Goal: Task Accomplishment & Management: Manage account settings

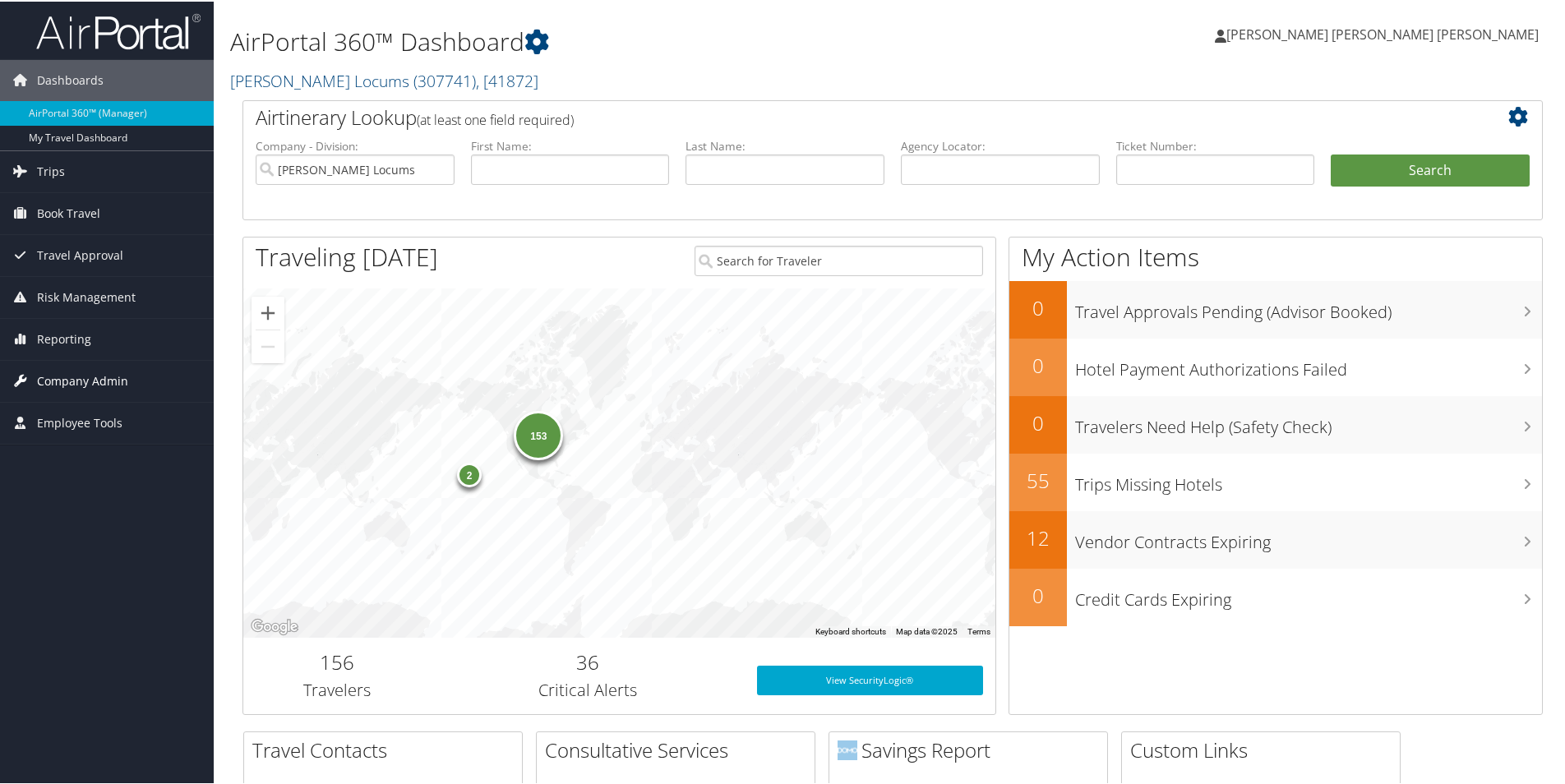
click at [77, 377] on span "Company Admin" at bounding box center [82, 380] width 92 height 41
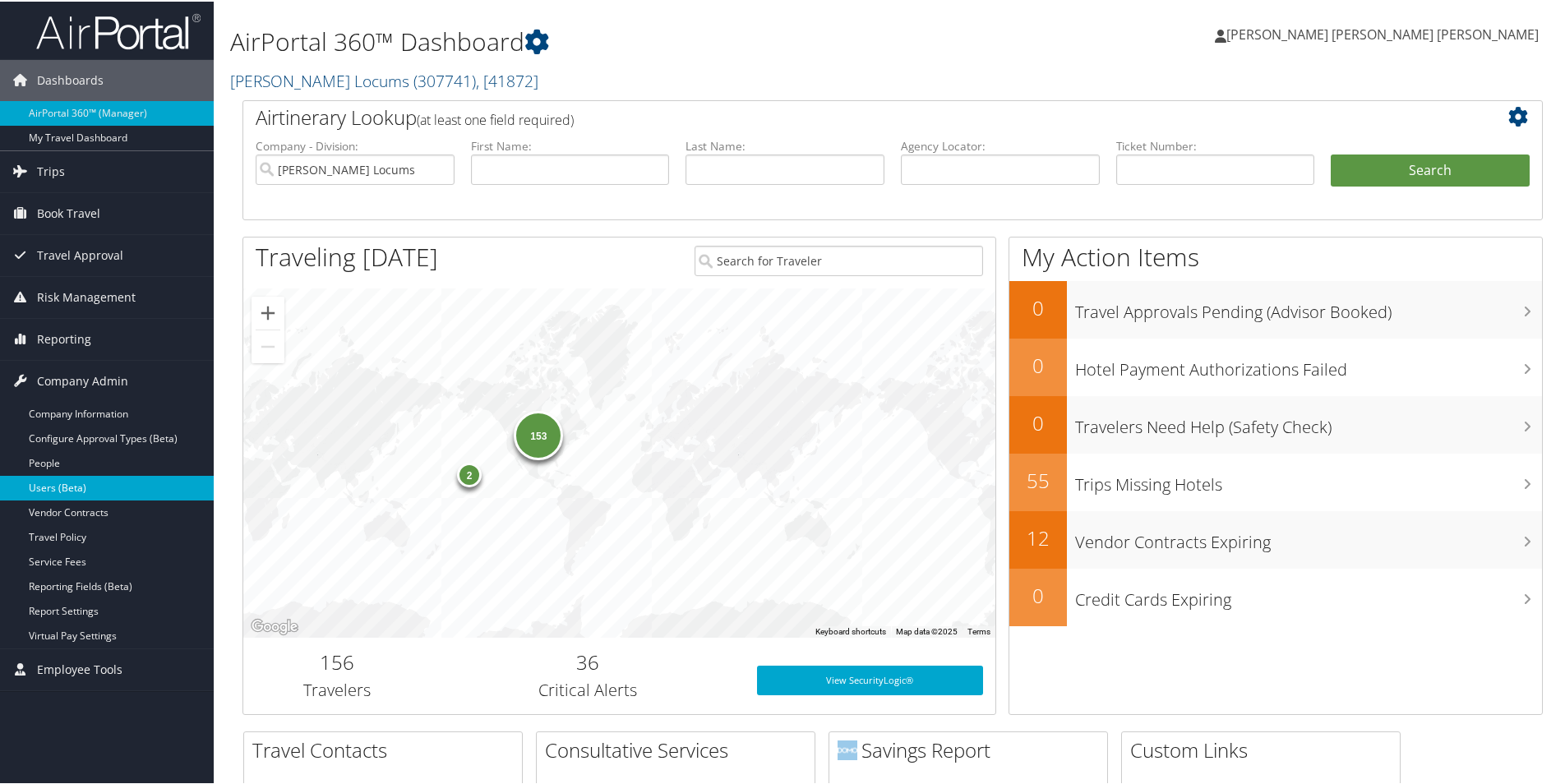
click at [81, 486] on link "Users (Beta)" at bounding box center [106, 486] width 214 height 25
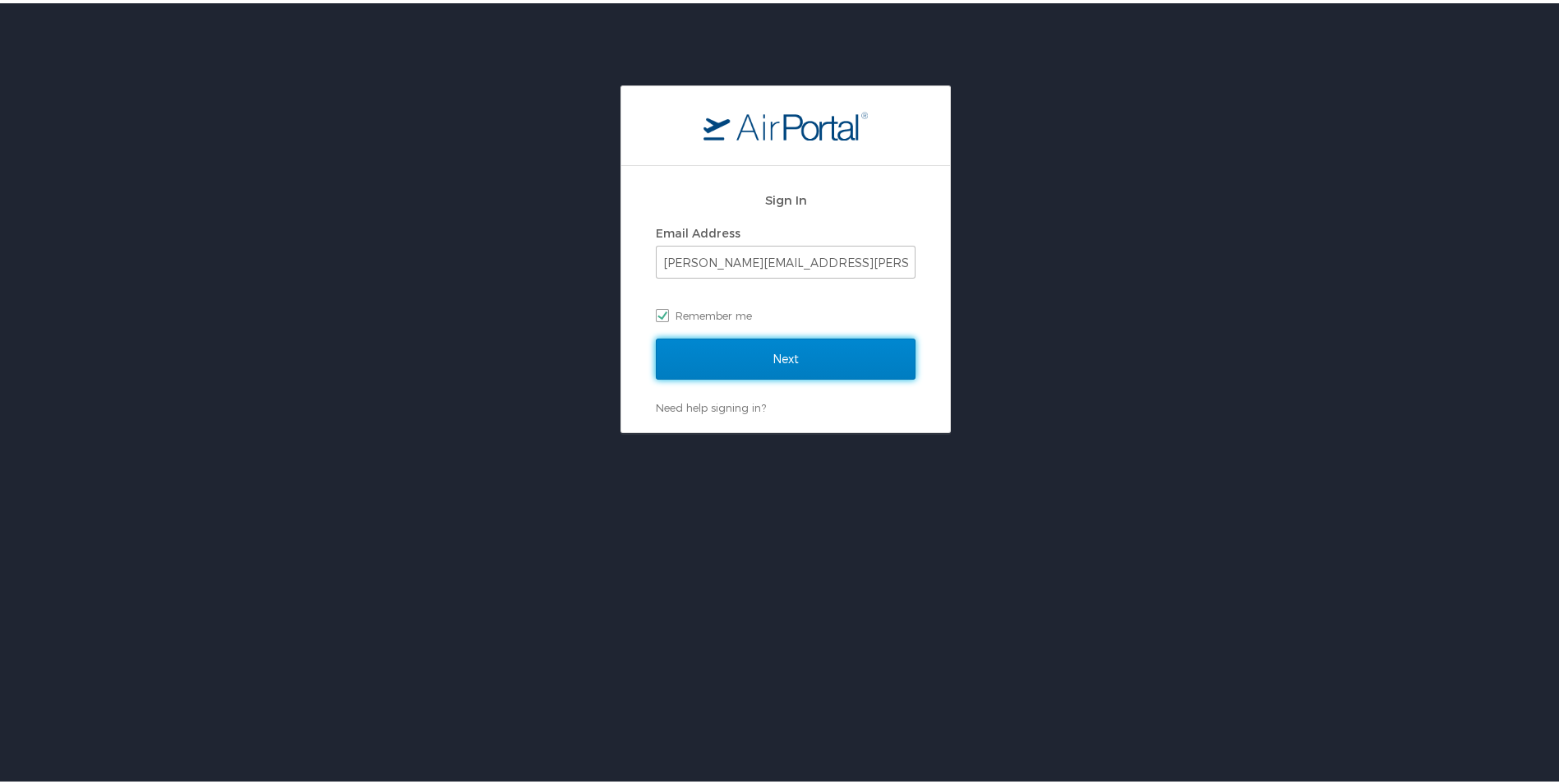
click at [730, 366] on input "Next" at bounding box center [785, 355] width 260 height 41
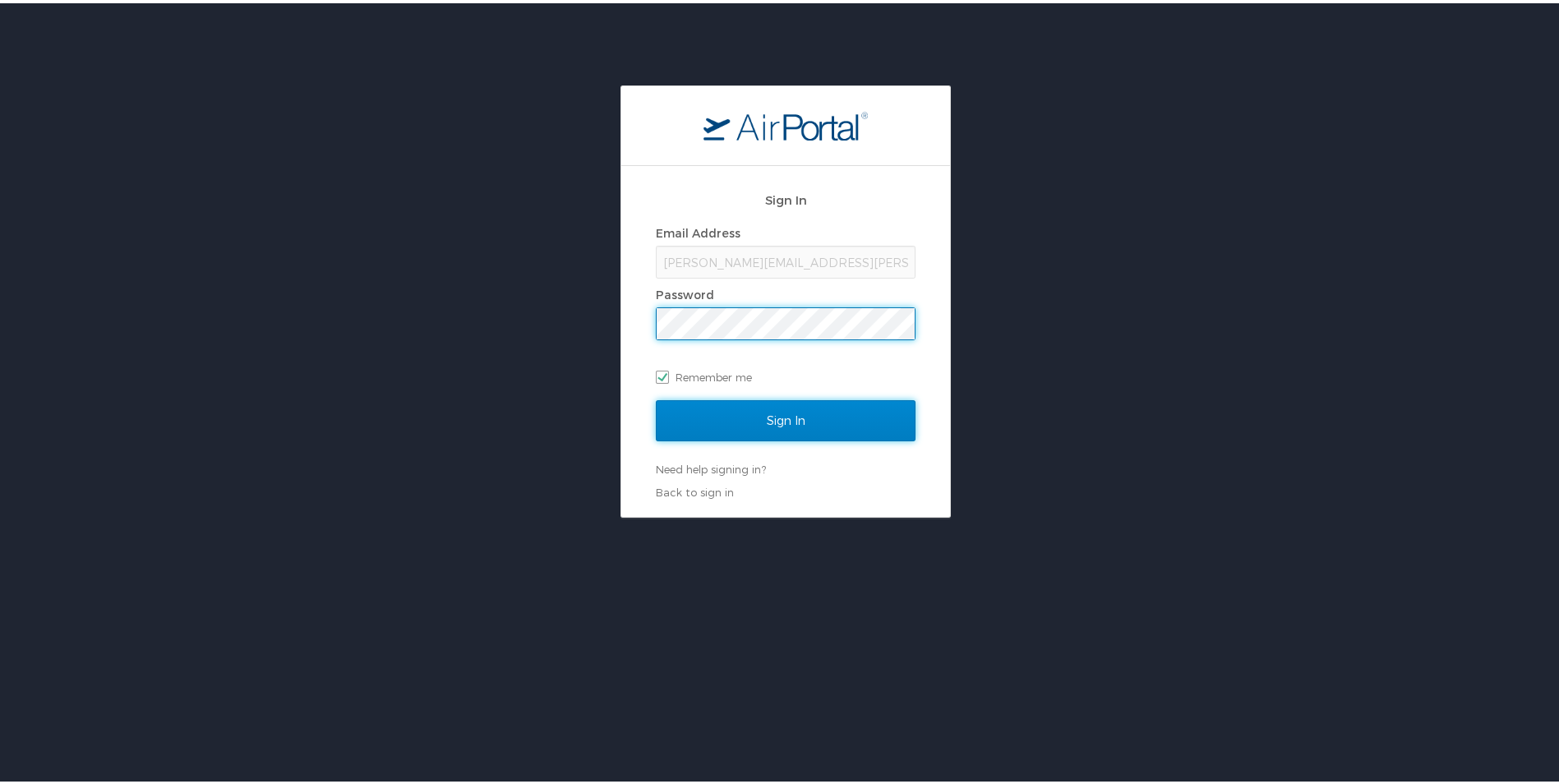
click at [758, 408] on input "Sign In" at bounding box center [785, 417] width 260 height 41
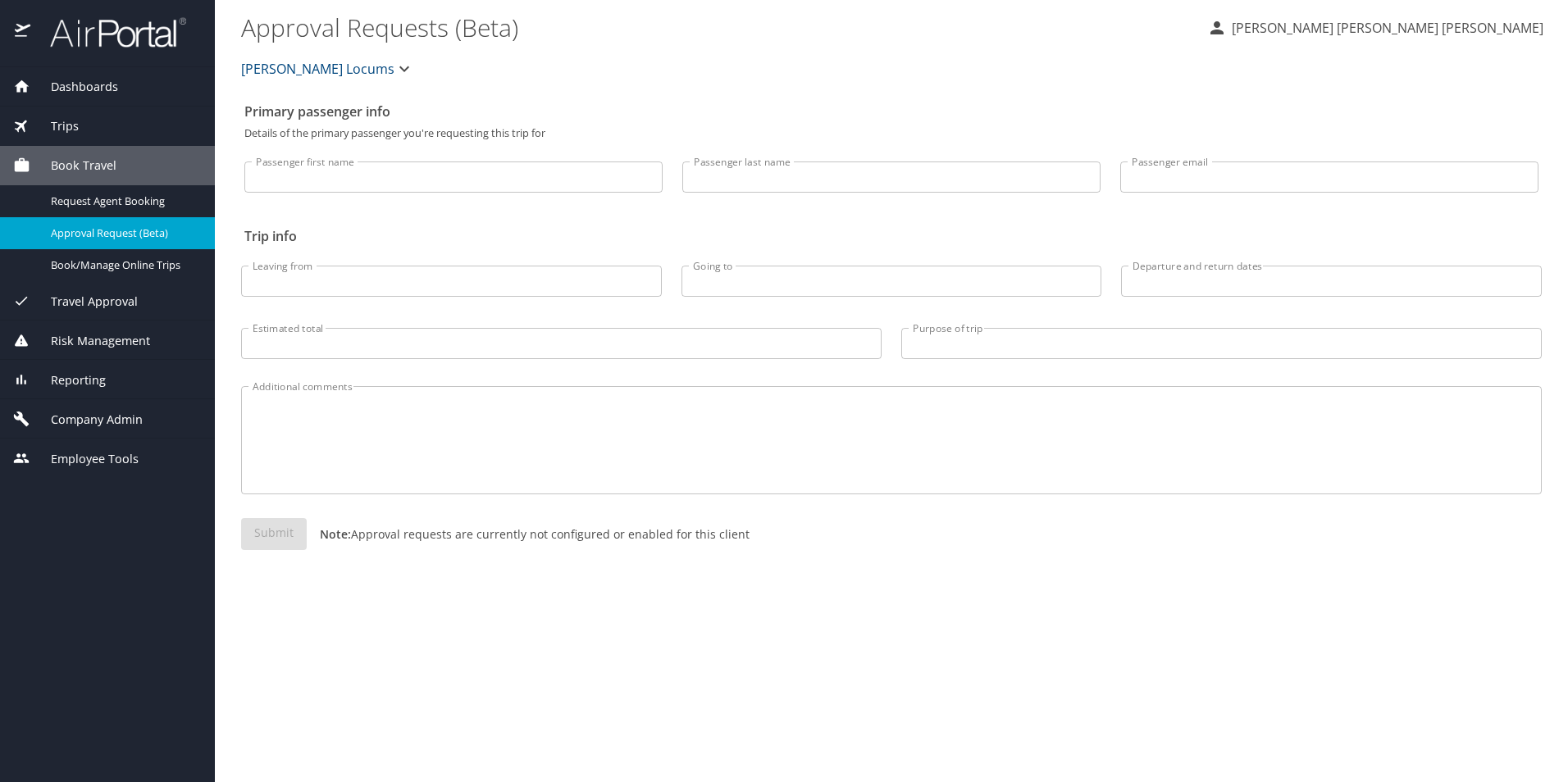
click at [109, 409] on div "Company Admin" at bounding box center [107, 418] width 215 height 40
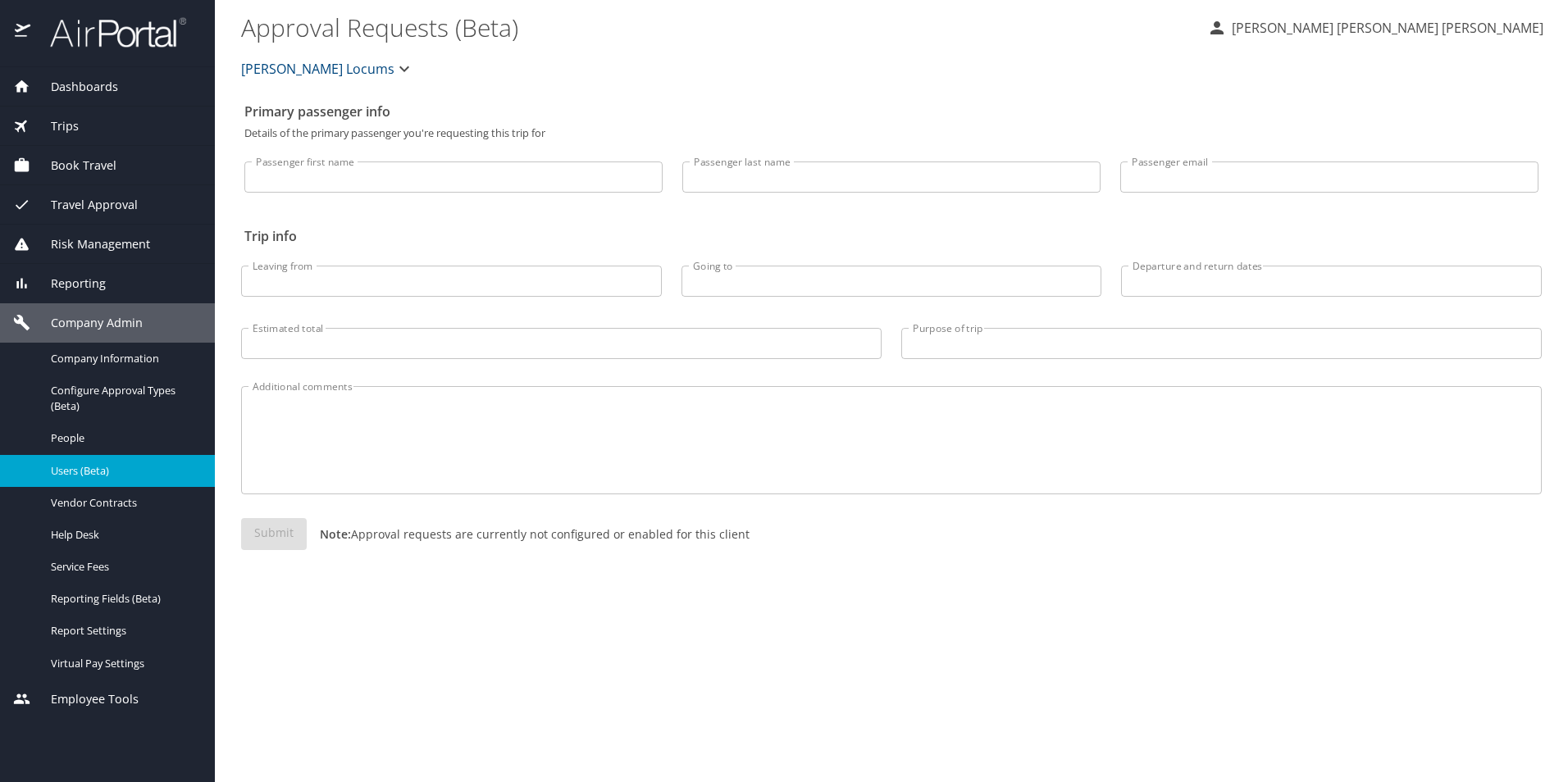
click at [106, 469] on span "Users (Beta)" at bounding box center [123, 471] width 144 height 16
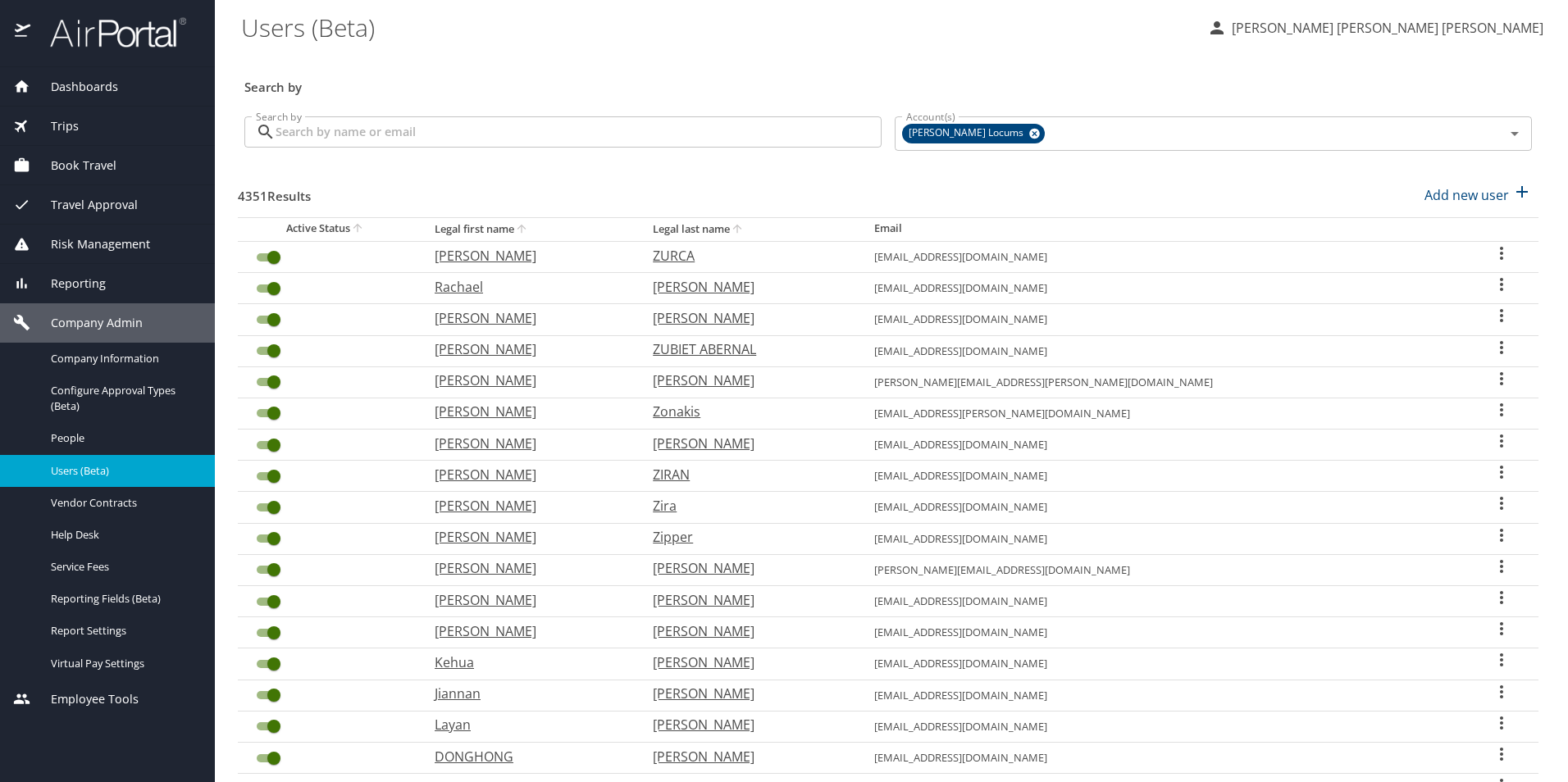
click at [448, 126] on input "Search by" at bounding box center [578, 132] width 606 height 31
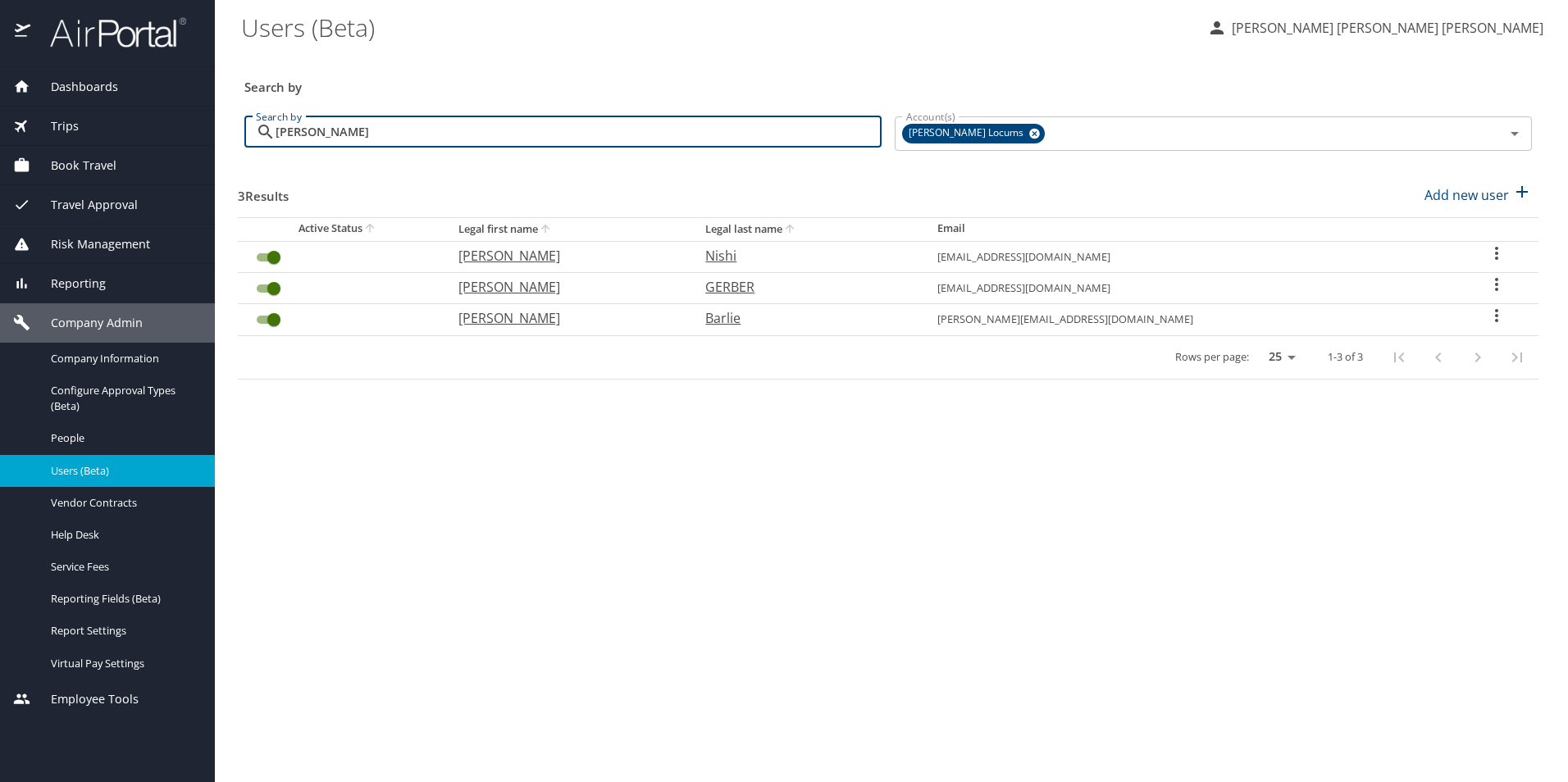
type input "gregg"
click at [1487, 318] on icon "User Search Table" at bounding box center [1496, 315] width 19 height 19
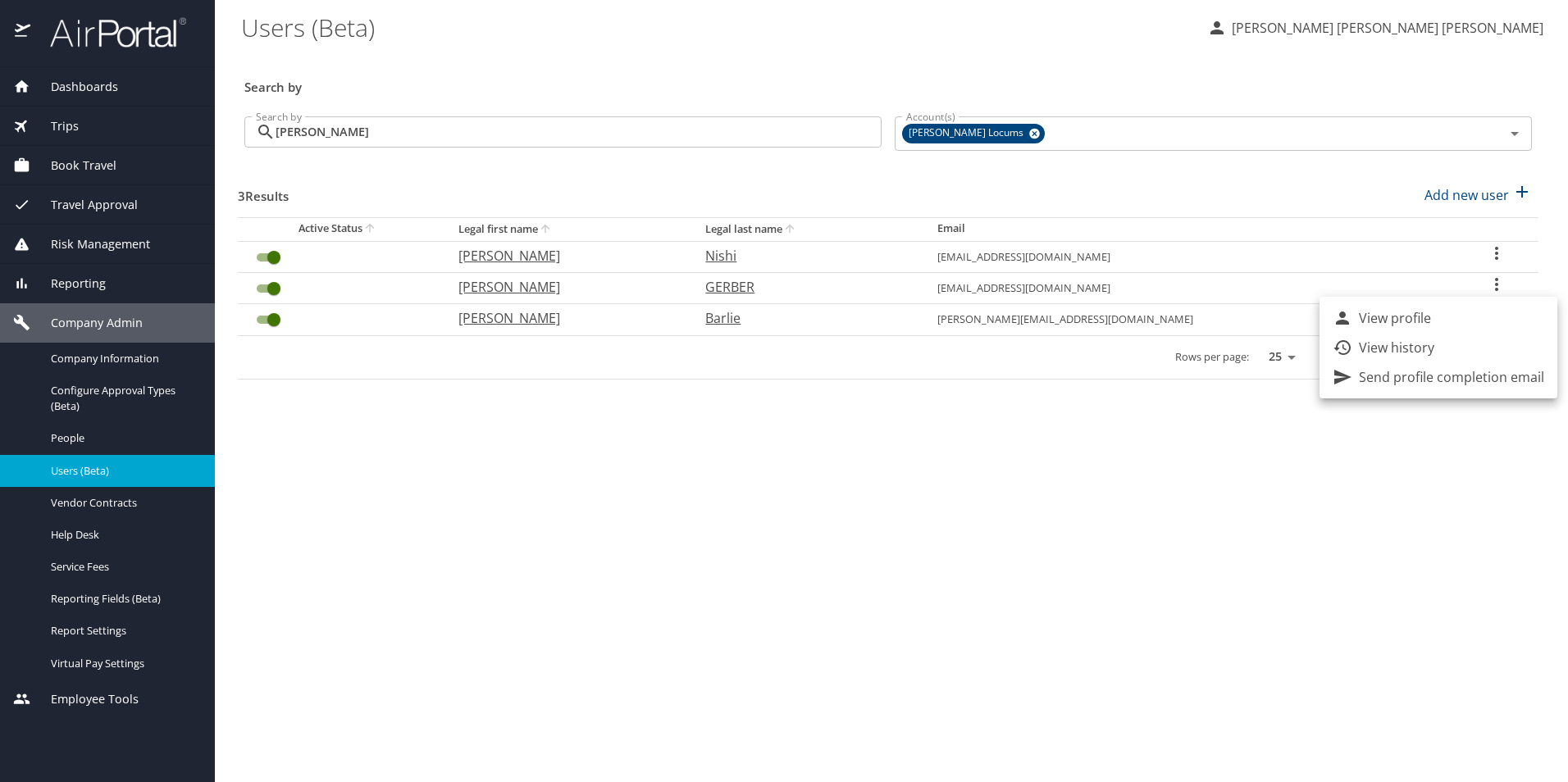
click at [1415, 322] on p "View profile" at bounding box center [1394, 318] width 72 height 19
select select "US"
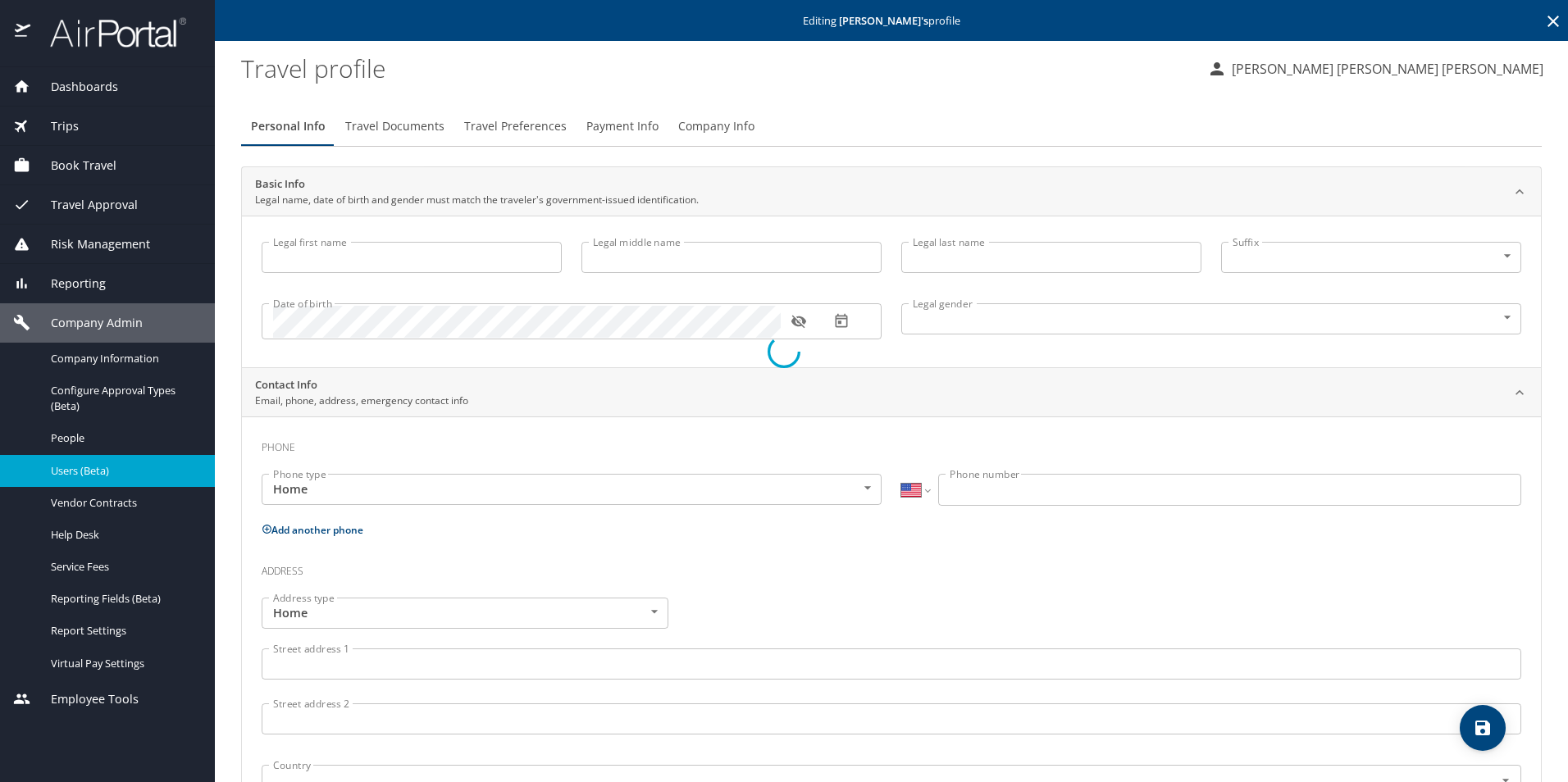
type input "Gregg"
type input "Joseph"
type input "Barlie"
type input "Male"
select select "US"
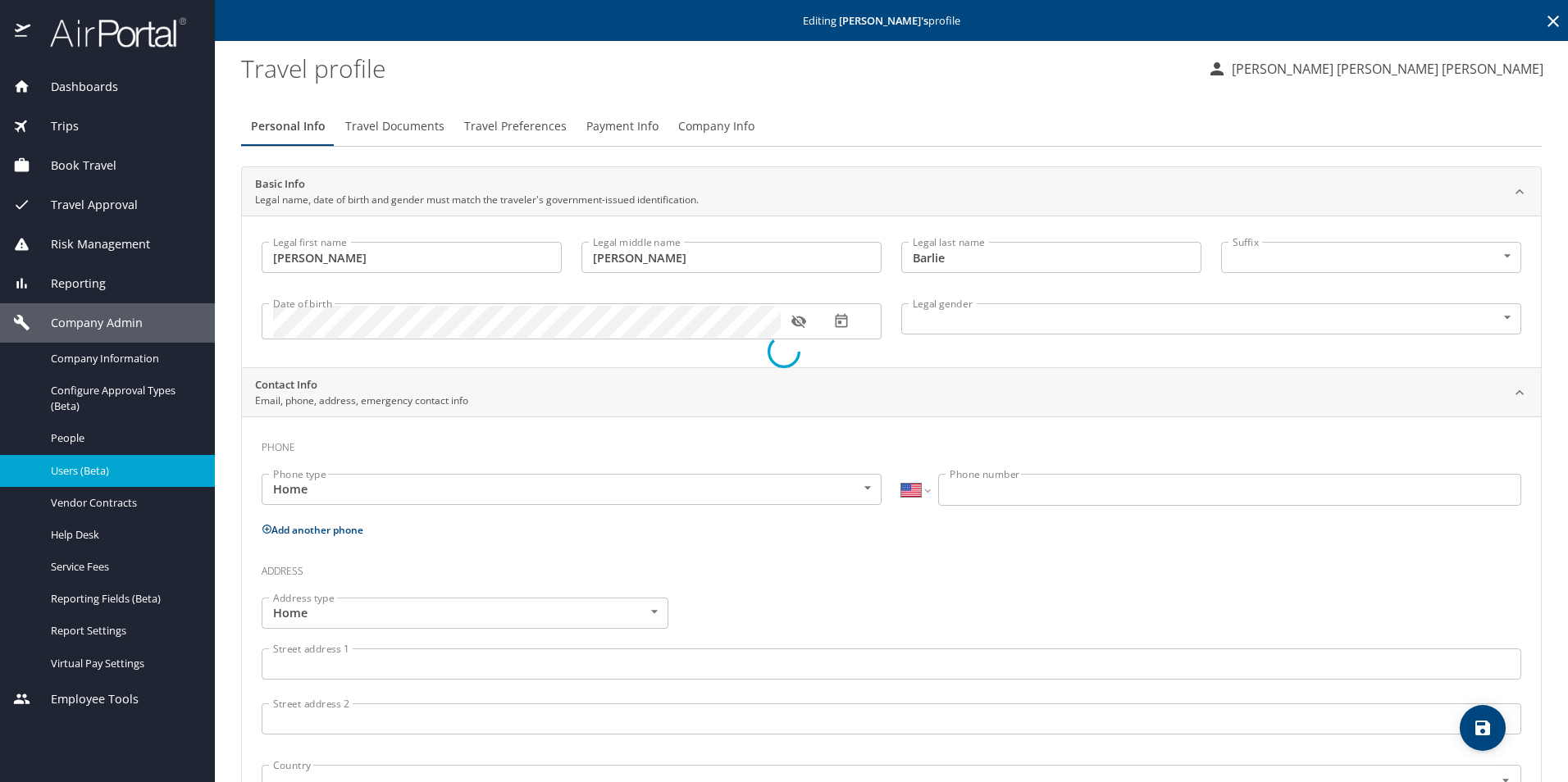
select select "US"
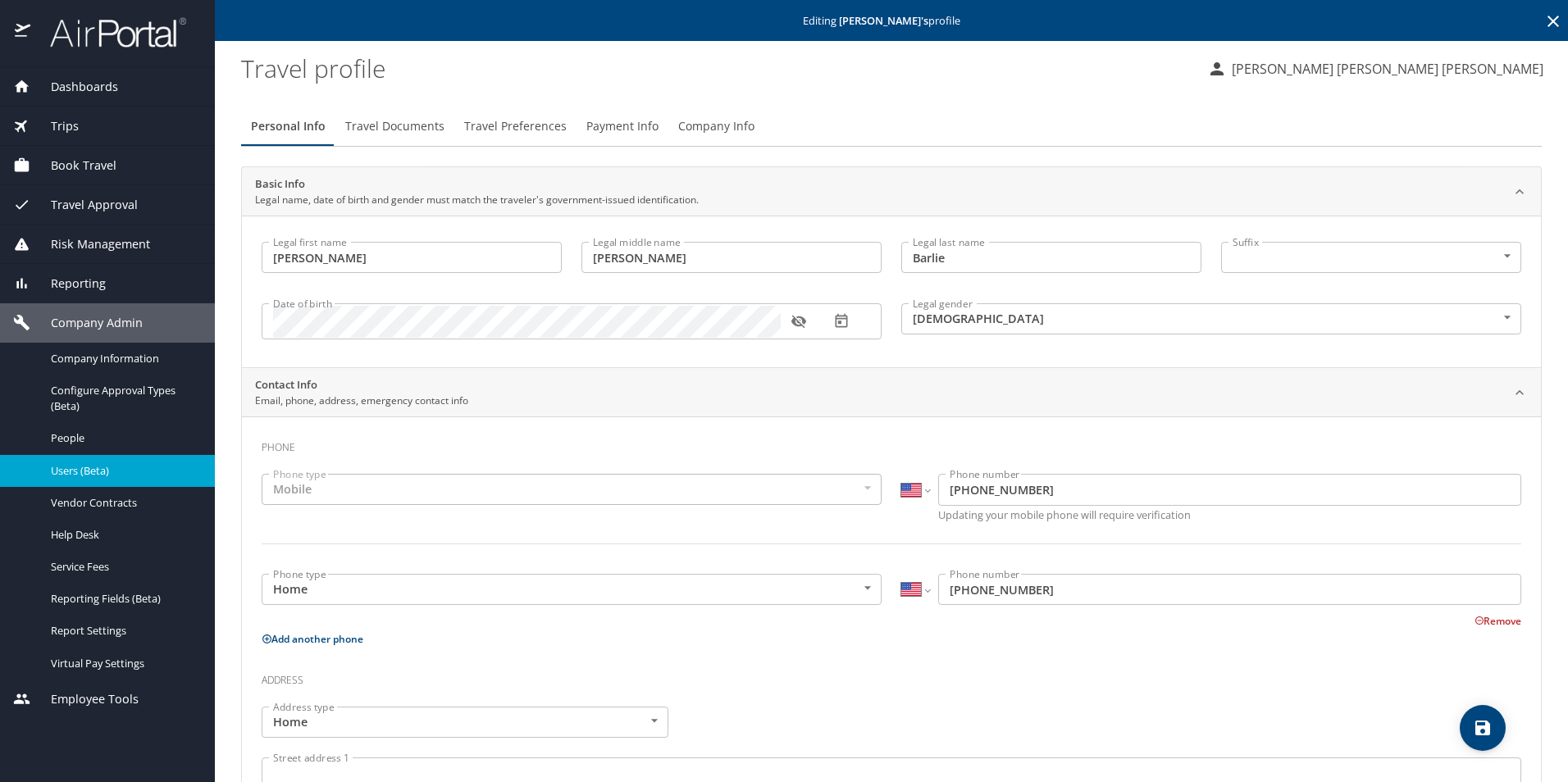
click at [508, 118] on span "Travel Preferences" at bounding box center [515, 126] width 103 height 20
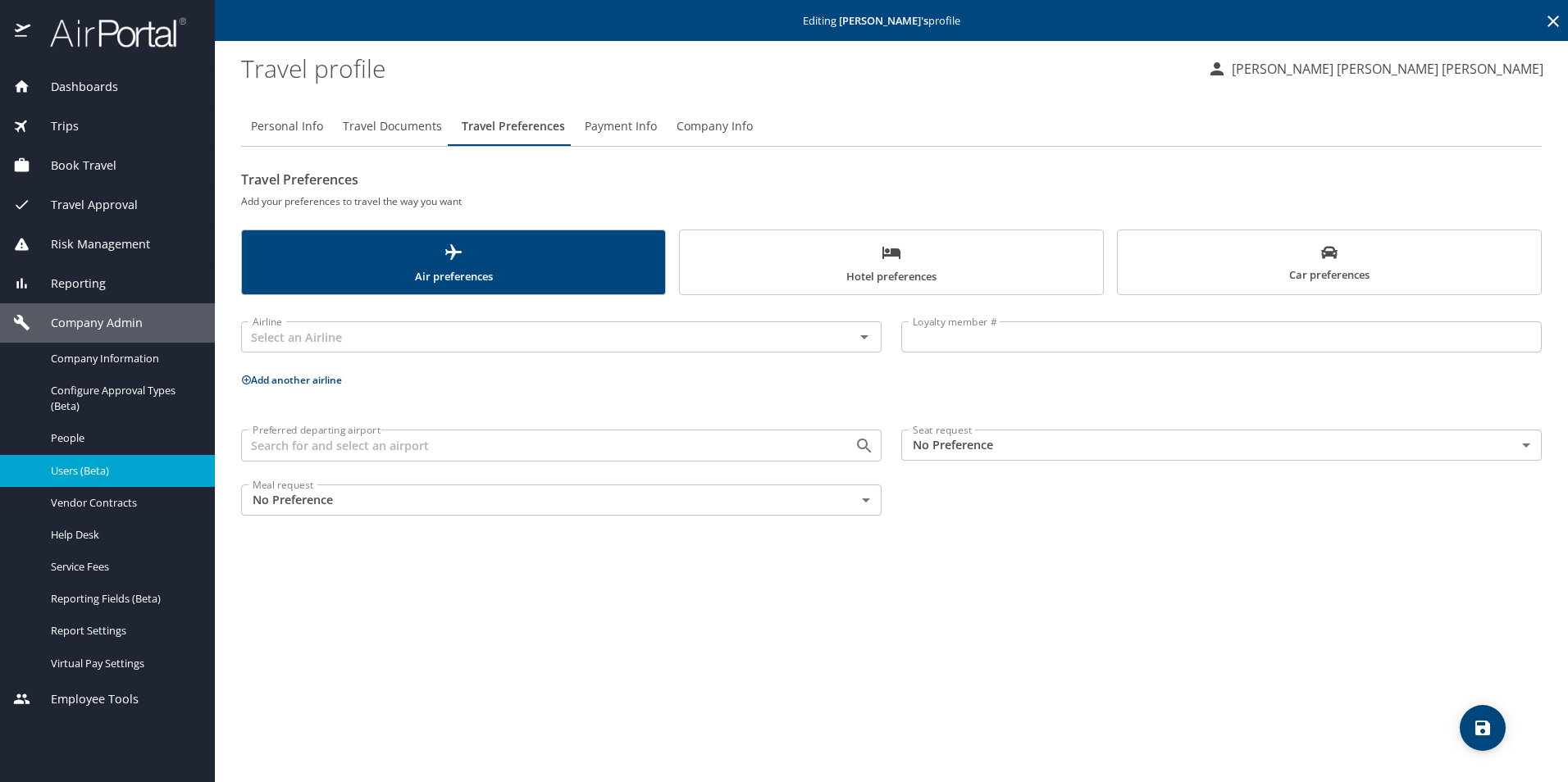
click at [810, 274] on span "Hotel preferences" at bounding box center [891, 264] width 404 height 43
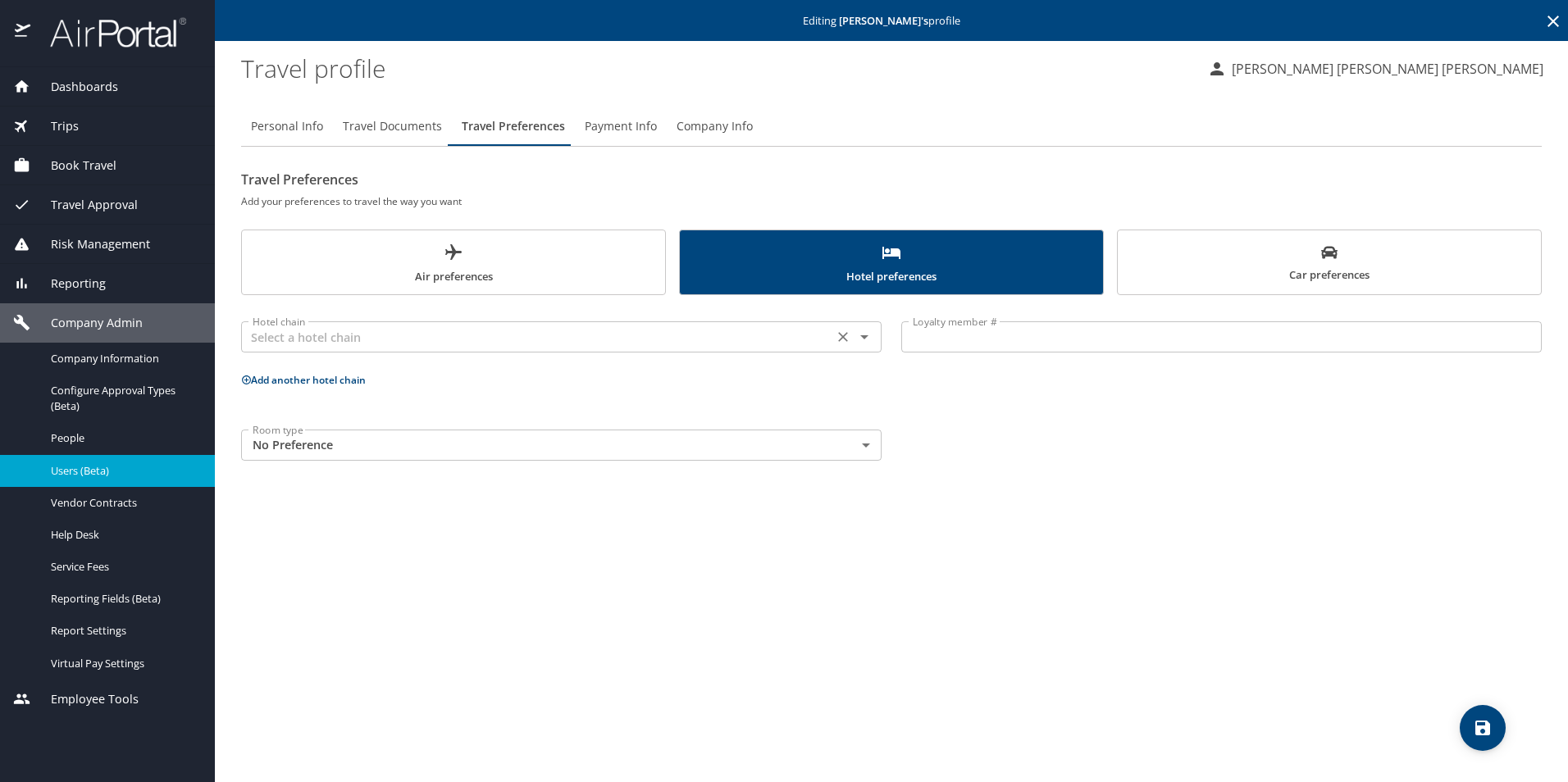
click at [611, 344] on input "text" at bounding box center [537, 336] width 582 height 21
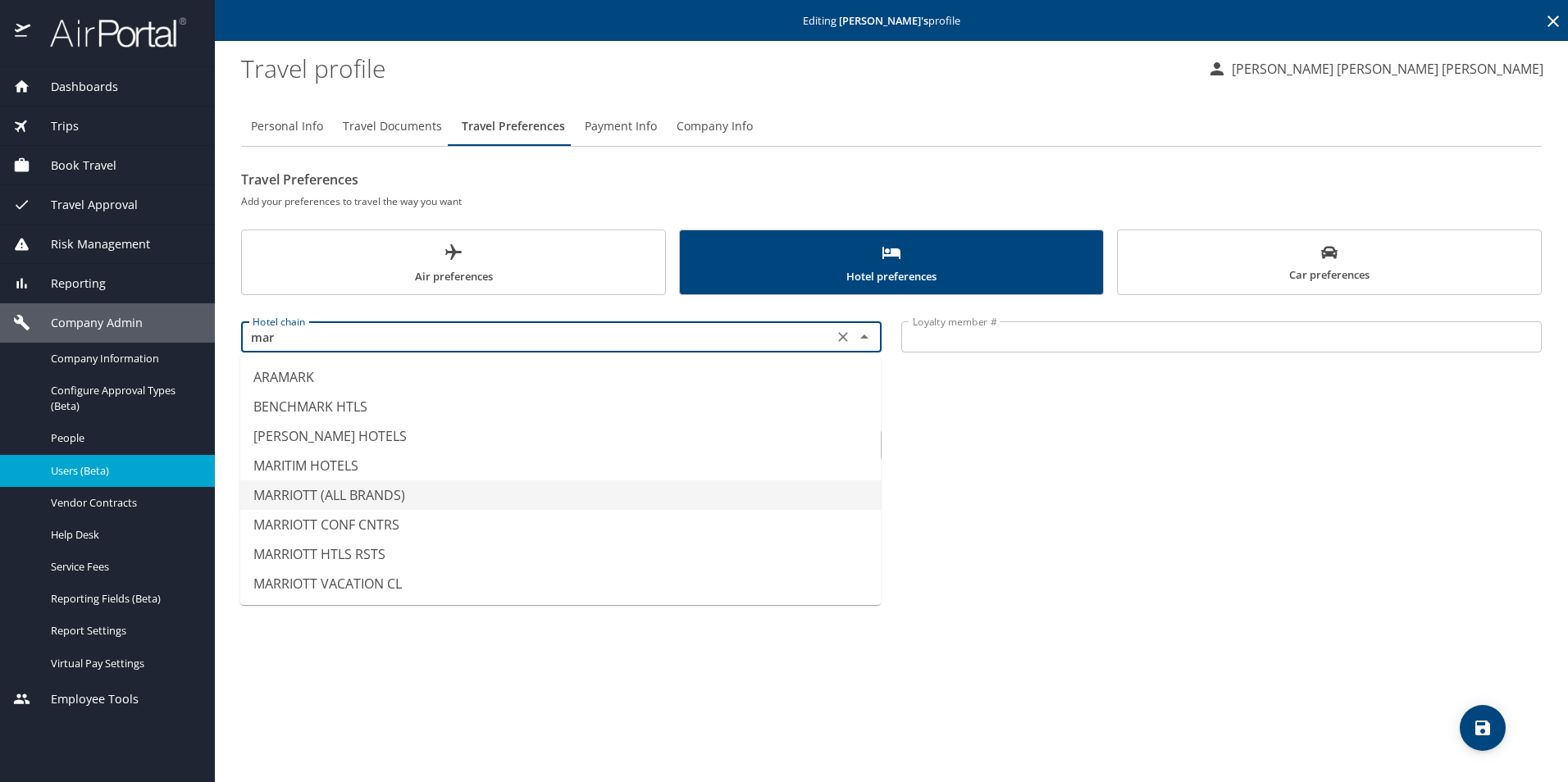
click at [439, 491] on li "MARRIOTT (ALL BRANDS)" at bounding box center [560, 495] width 640 height 30
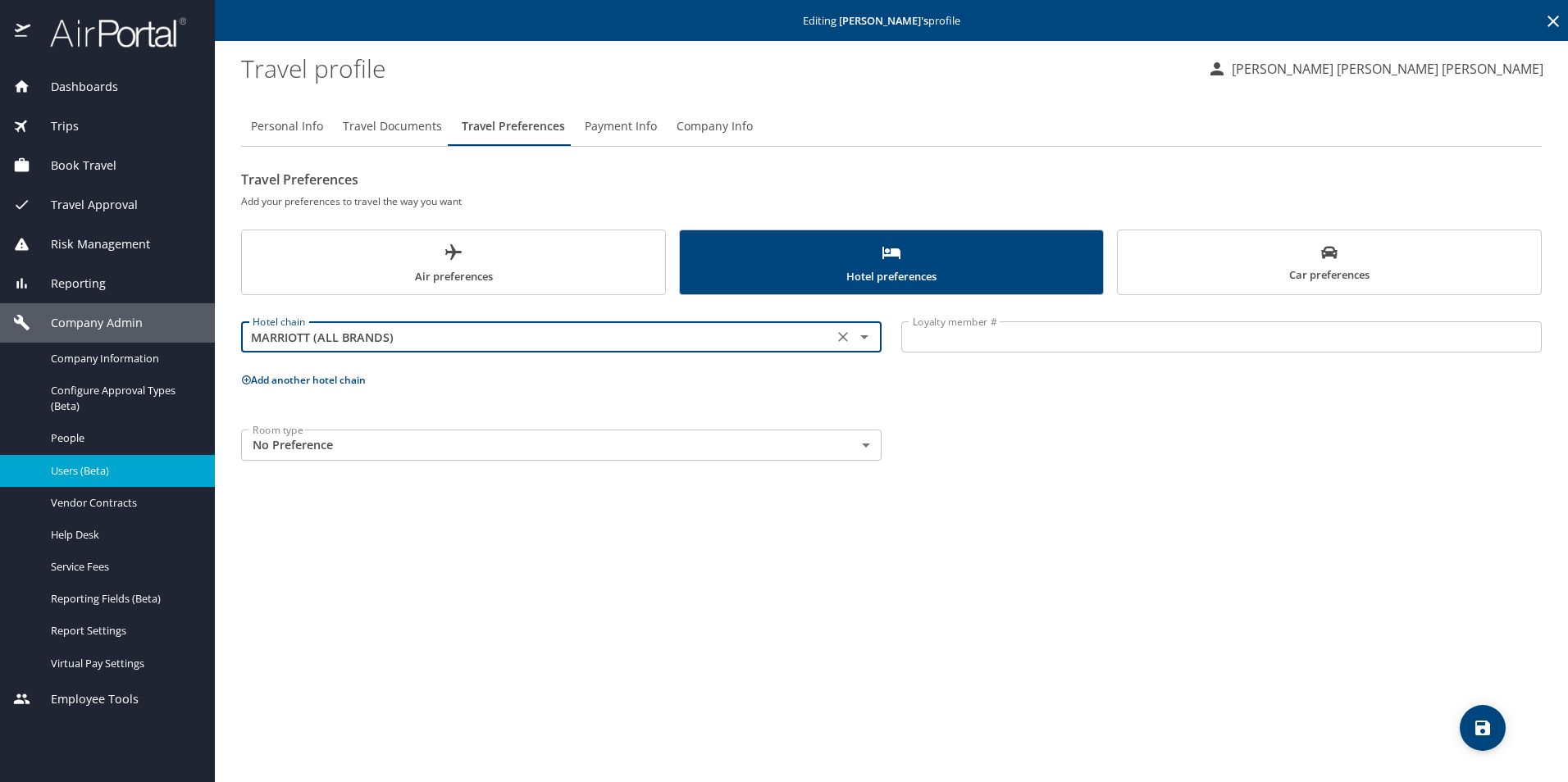
type input "MARRIOTT (ALL BRANDS)"
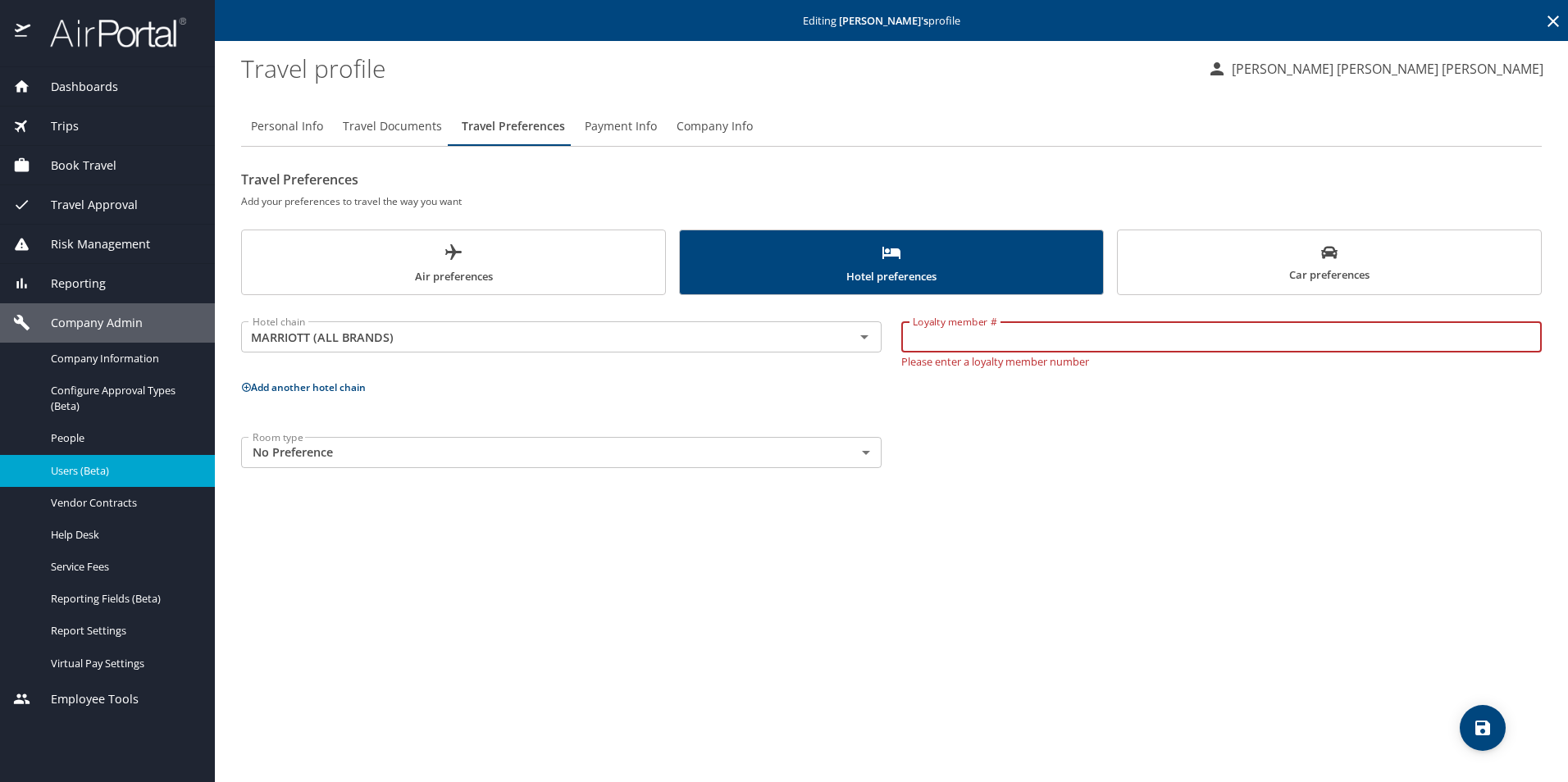
click at [995, 343] on input "Loyalty member #" at bounding box center [1221, 337] width 640 height 31
paste input "785482683"
type input "785482683"
click at [310, 390] on p "Add another hotel chain" at bounding box center [891, 387] width 1300 height 20
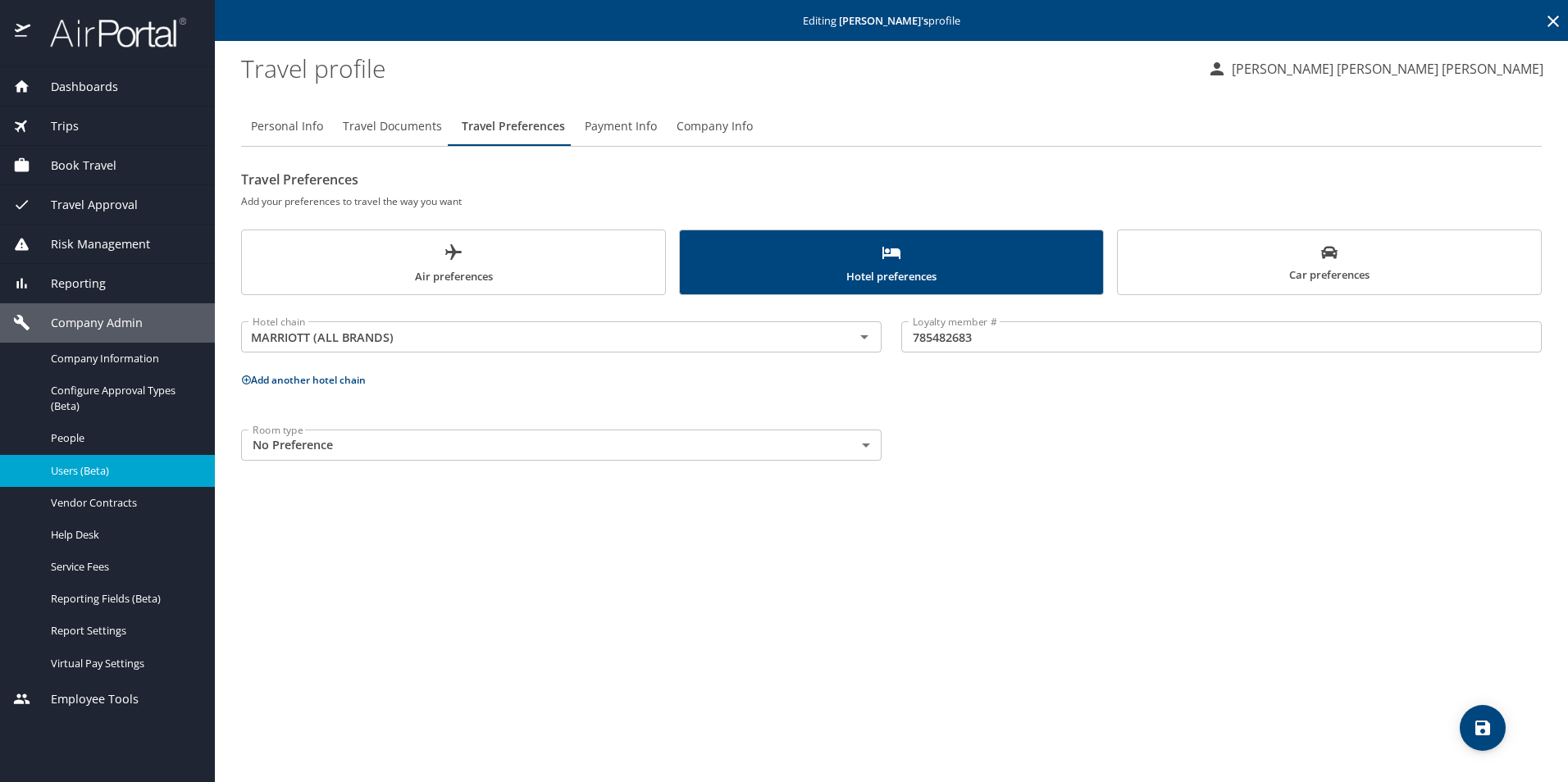
click at [308, 382] on button "Add another hotel chain" at bounding box center [303, 379] width 125 height 14
click at [312, 448] on input "text" at bounding box center [537, 441] width 582 height 21
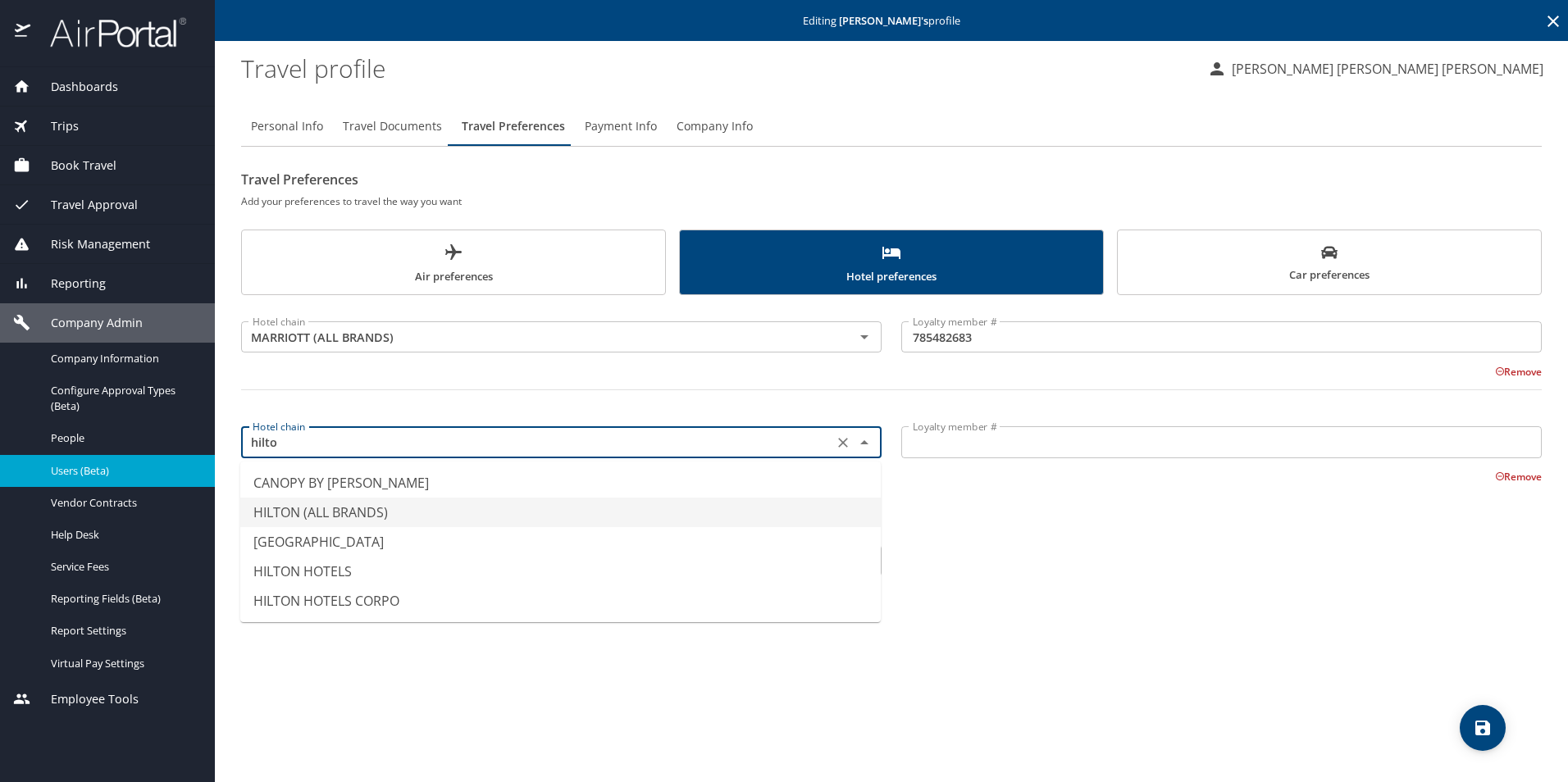
click at [327, 511] on li "HILTON (ALL BRANDS)" at bounding box center [560, 512] width 640 height 30
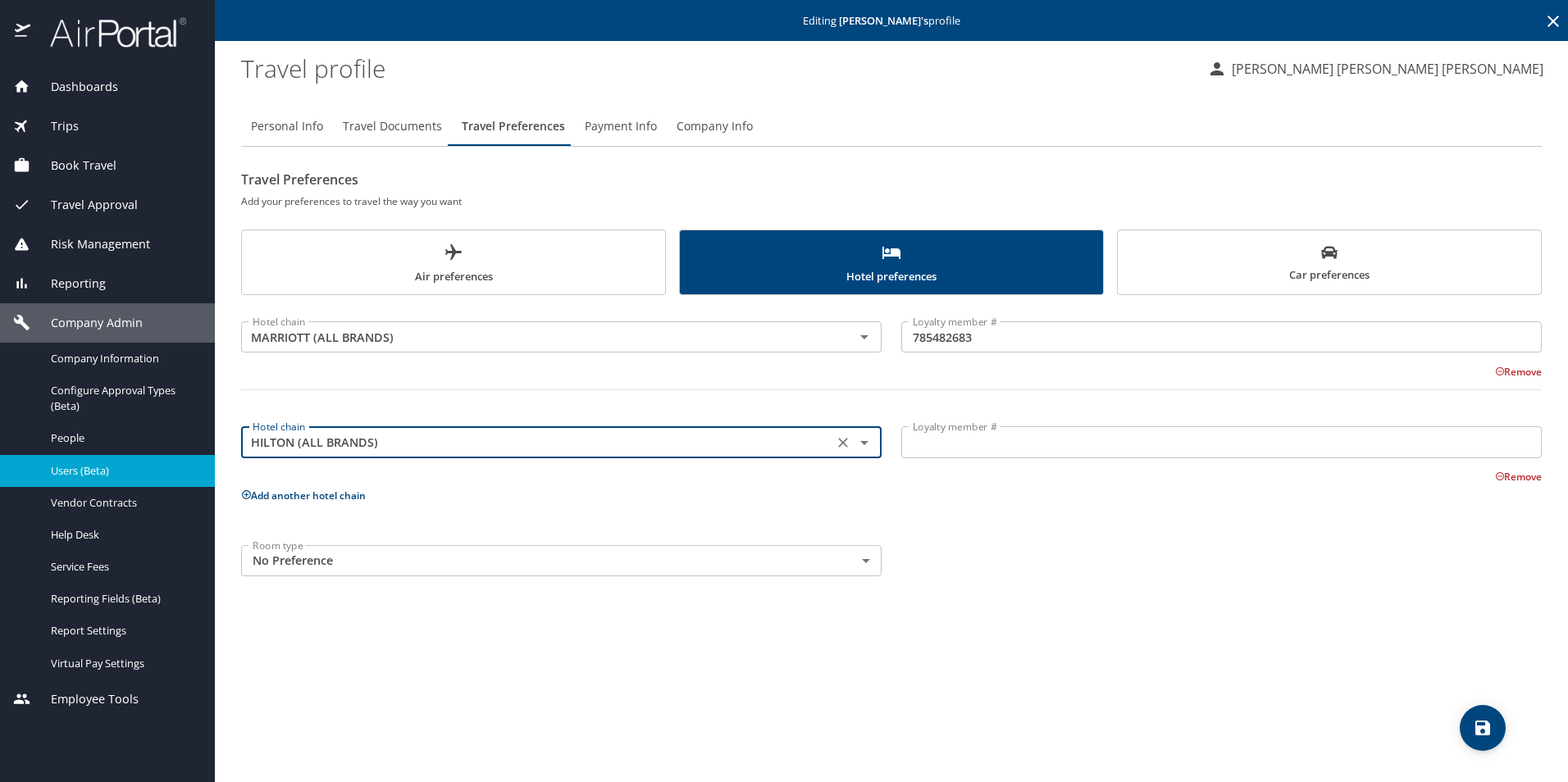
type input "HILTON (ALL BRANDS)"
click at [969, 448] on input "Loyalty member #" at bounding box center [1221, 442] width 640 height 31
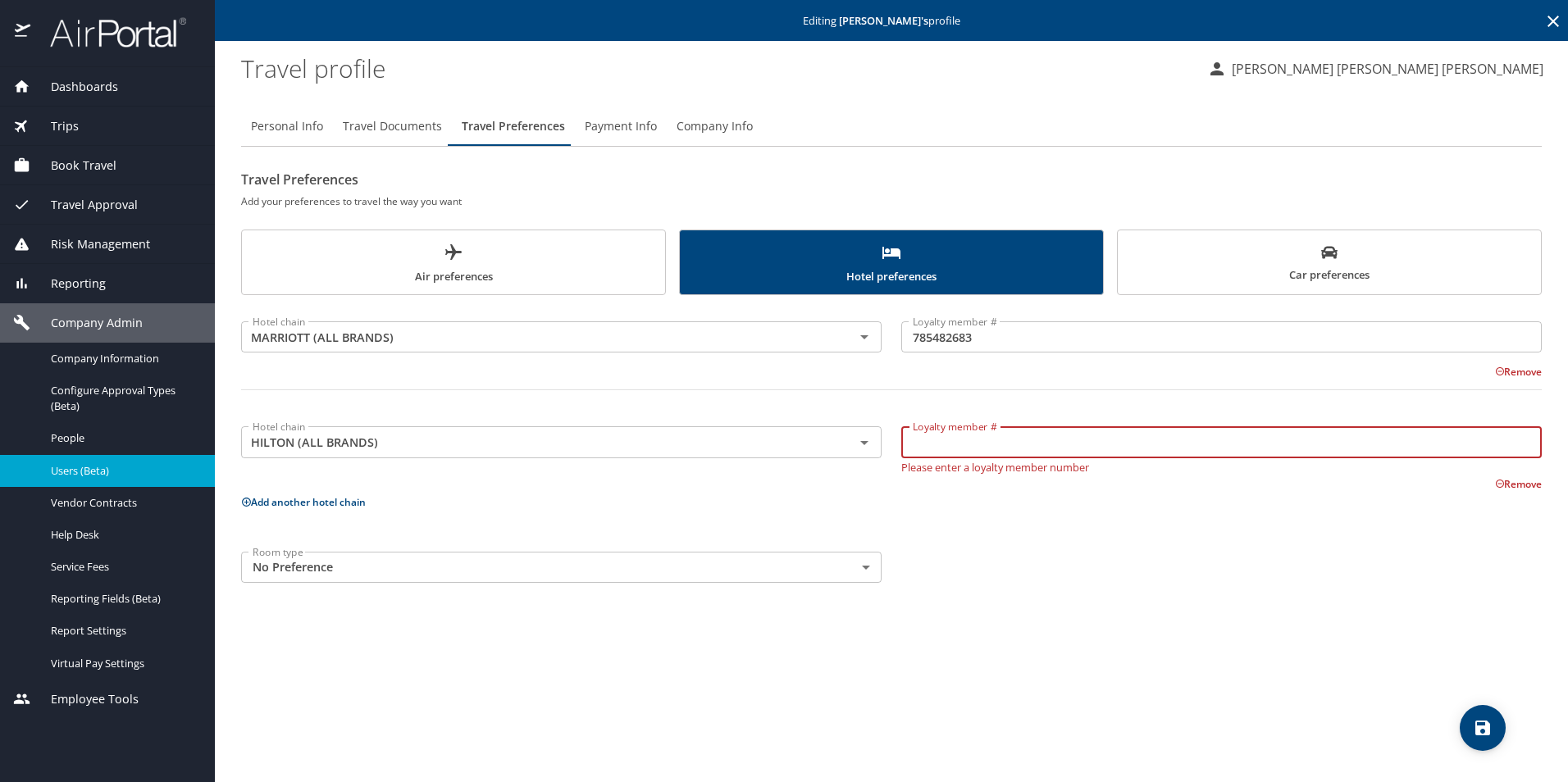
paste input "2091948915"
type input "2091948915"
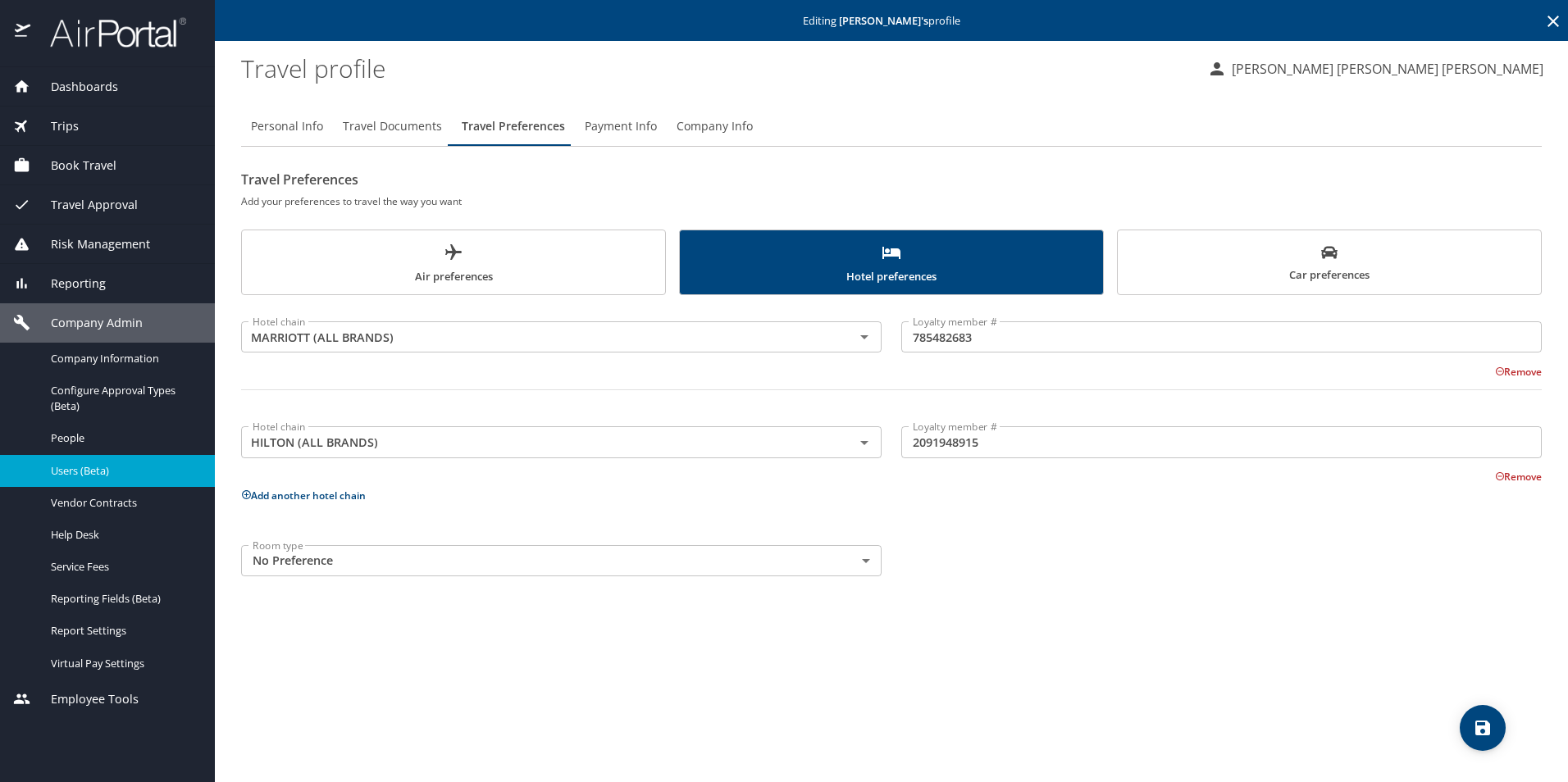
click at [1073, 589] on div "Personal Info Travel Documents Travel Preferences Payment Info Company Info Tra…" at bounding box center [891, 438] width 1300 height 689
click at [1491, 728] on icon "save" at bounding box center [1482, 728] width 19 height 19
click at [77, 26] on img at bounding box center [109, 32] width 154 height 32
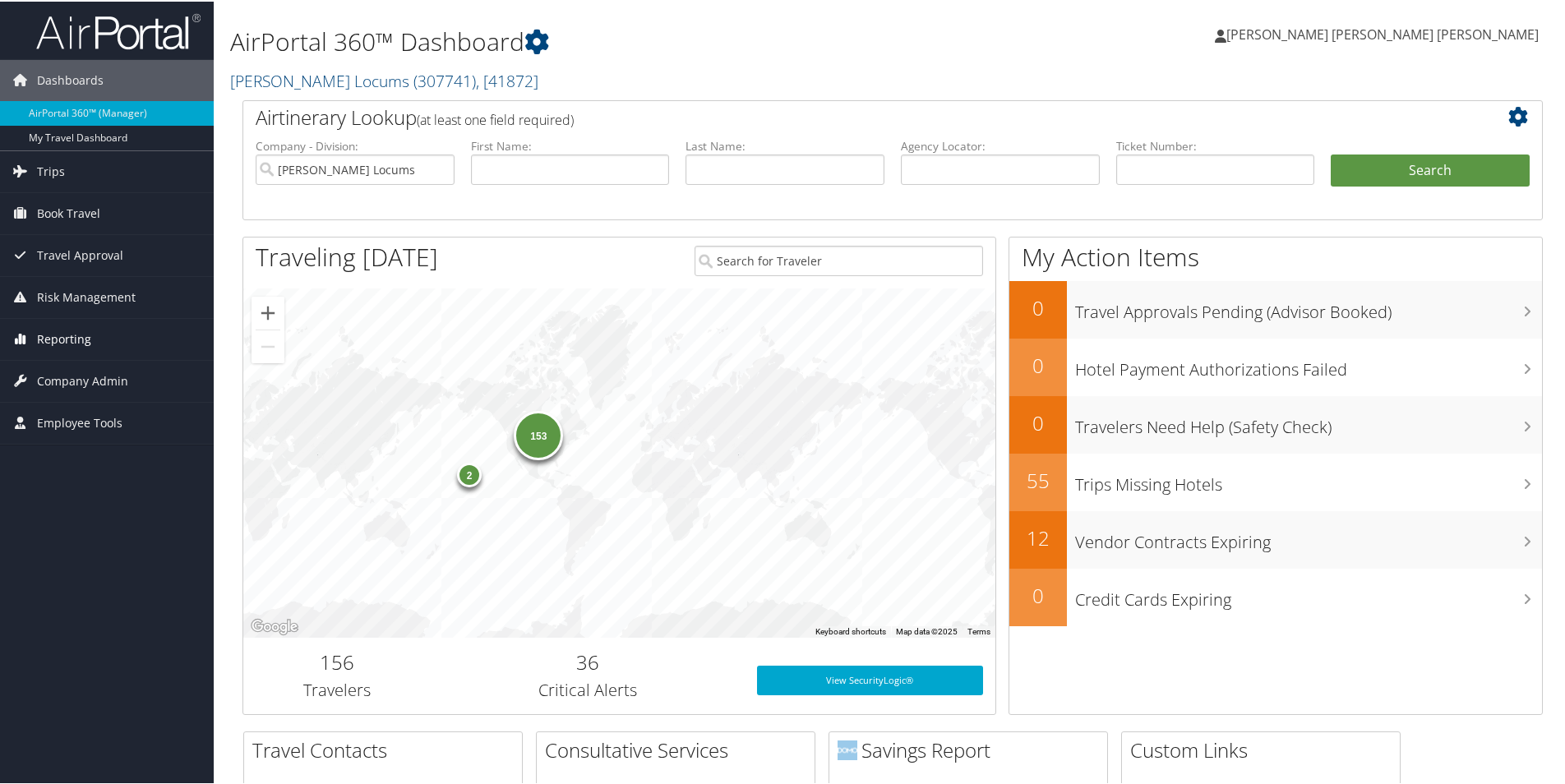
click at [71, 338] on span "Reporting" at bounding box center [64, 338] width 55 height 41
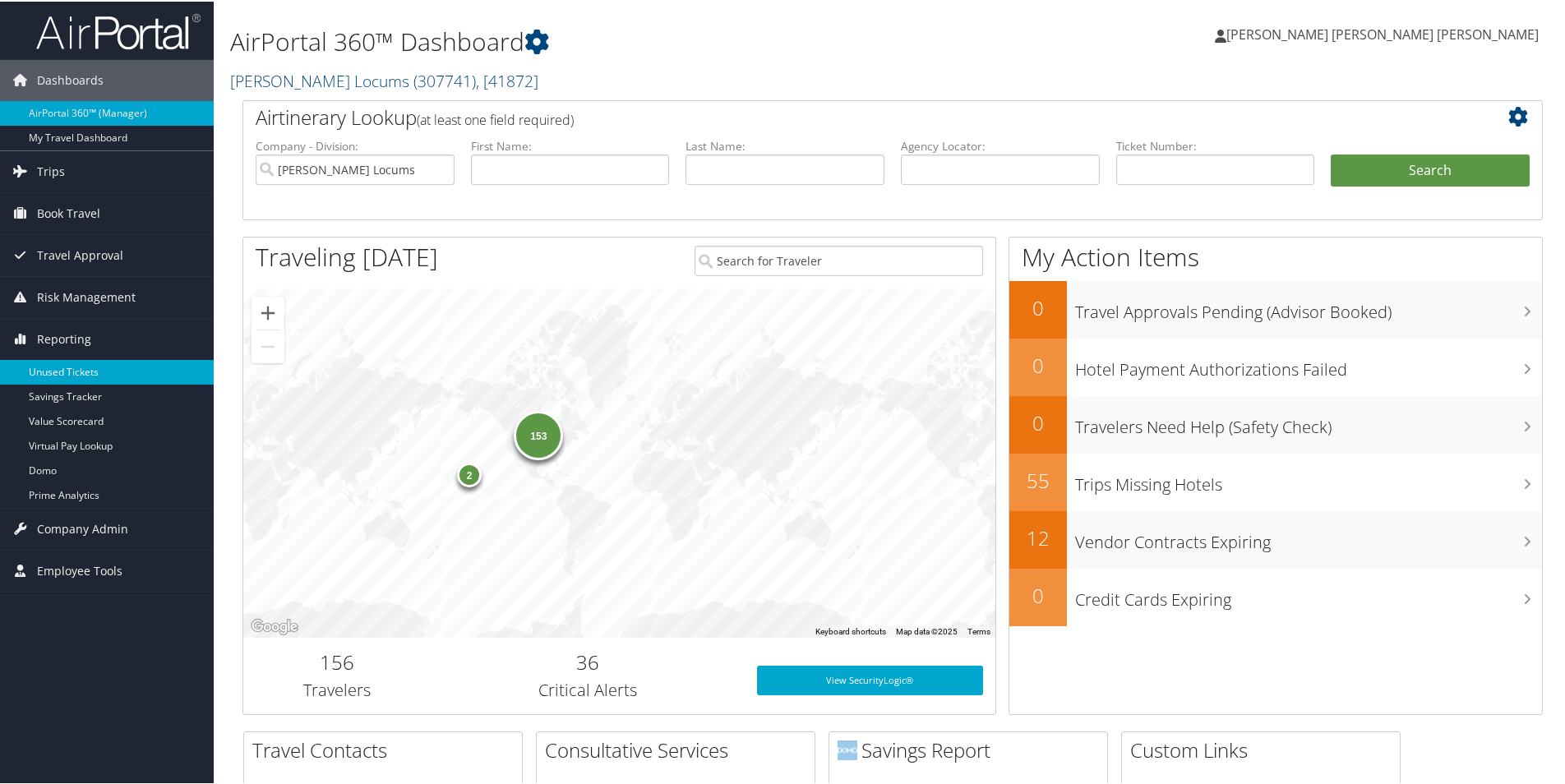
click at [70, 368] on link "Unused Tickets" at bounding box center [106, 370] width 214 height 25
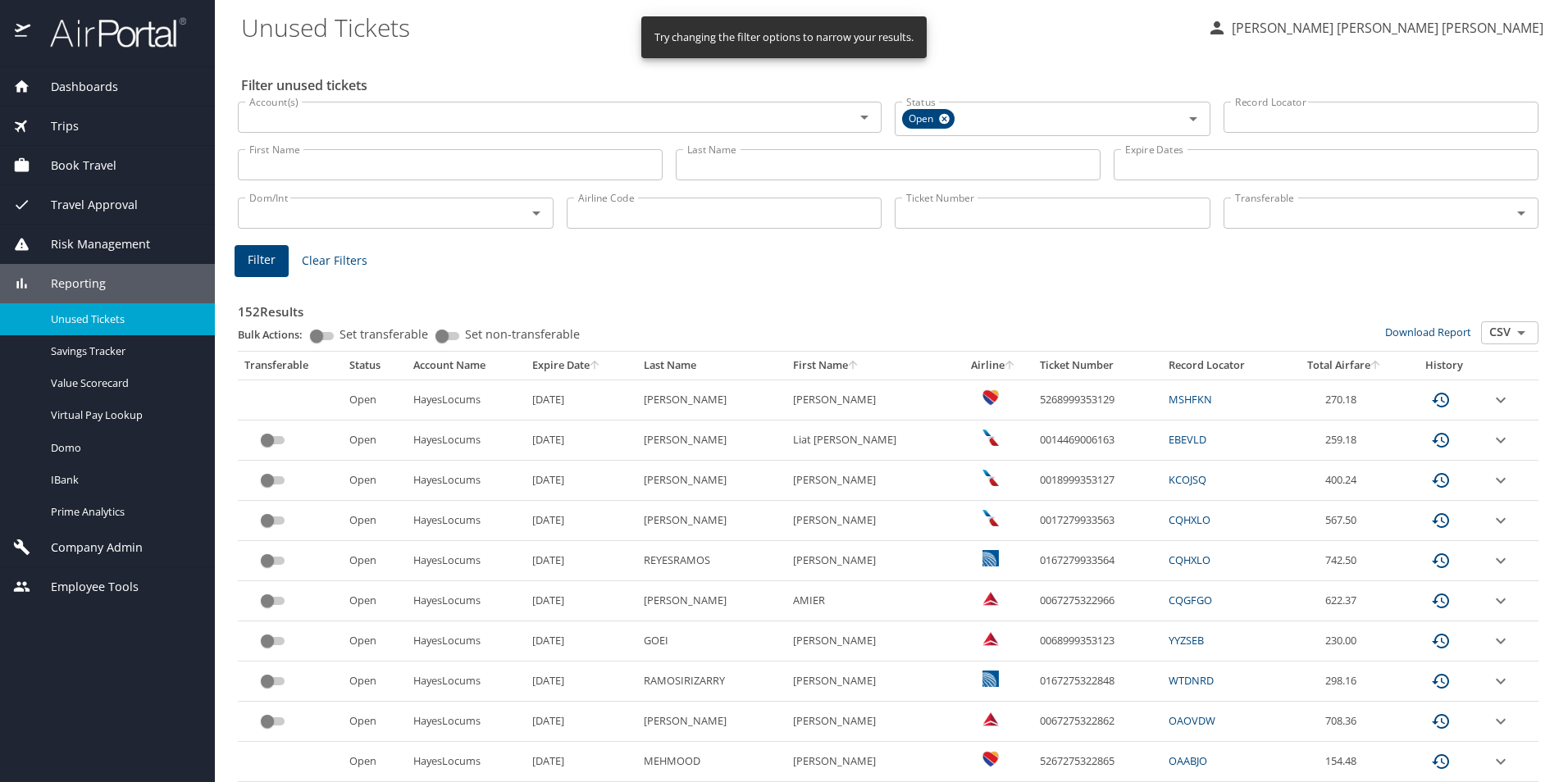
click at [588, 364] on icon "sort" at bounding box center [595, 365] width 13 height 13
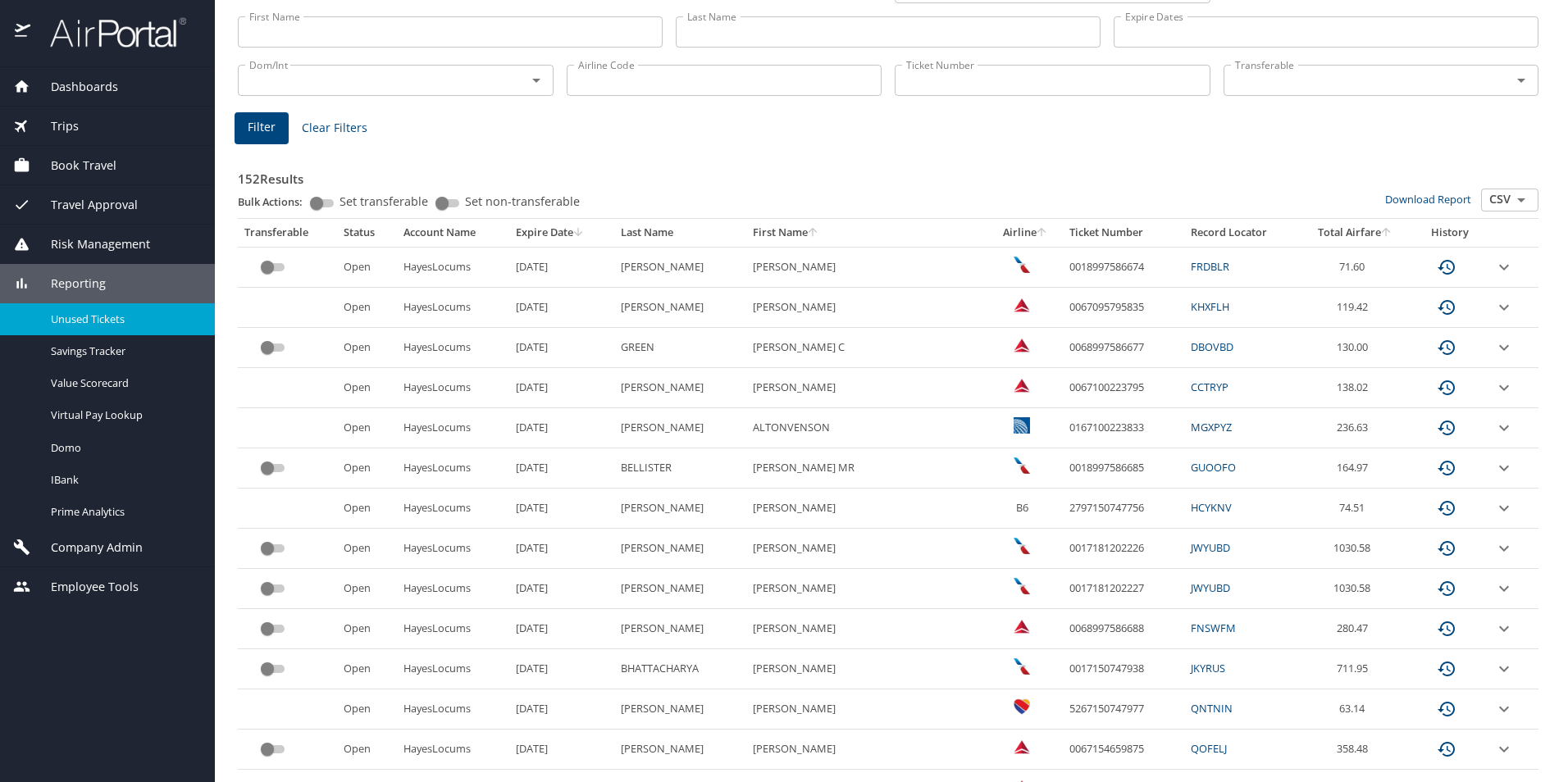
scroll to position [161, 0]
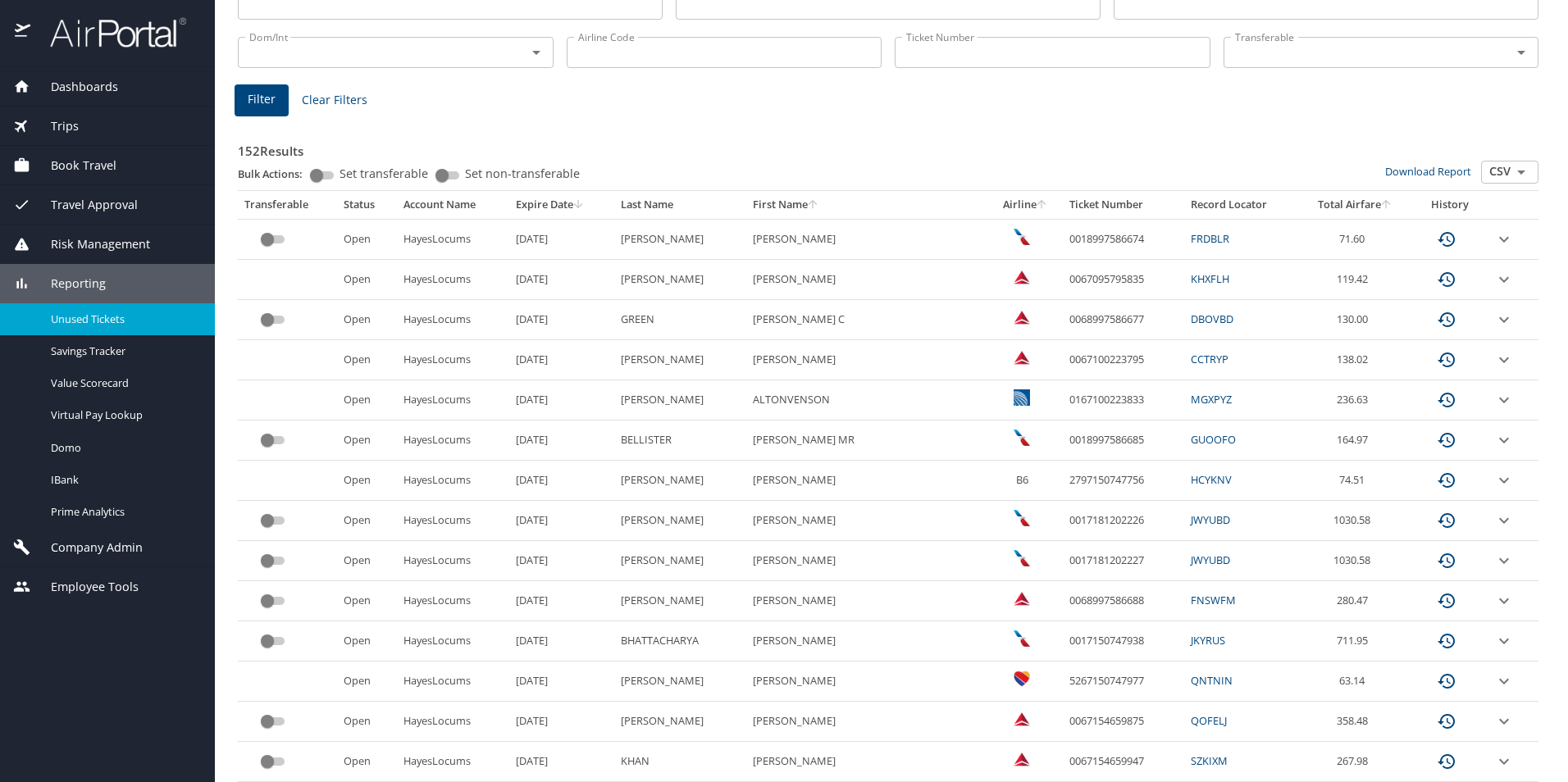
click at [1494, 249] on icon "expand row" at bounding box center [1503, 239] width 19 height 19
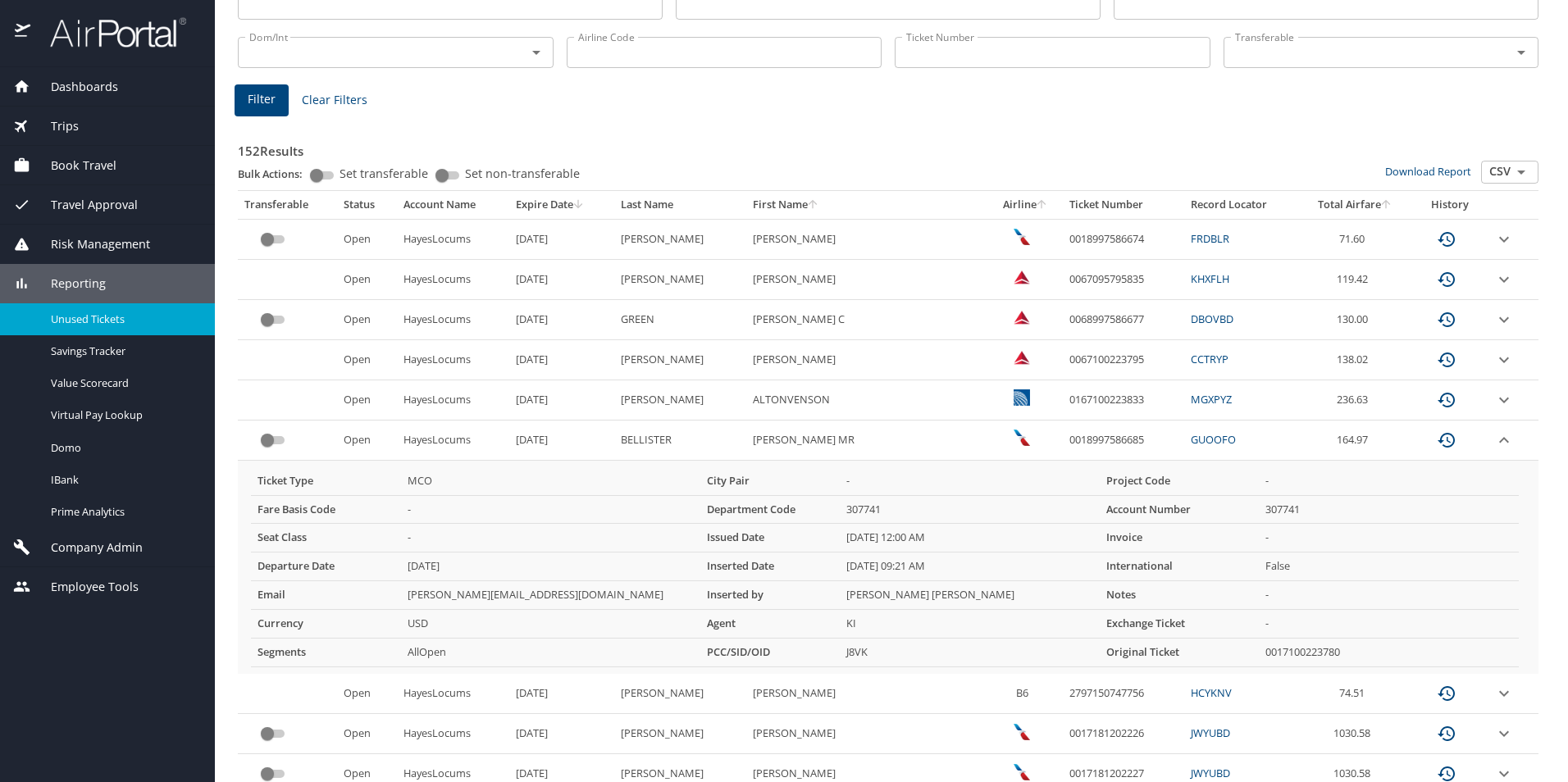
click at [1499, 242] on icon "expand row" at bounding box center [1503, 239] width 10 height 6
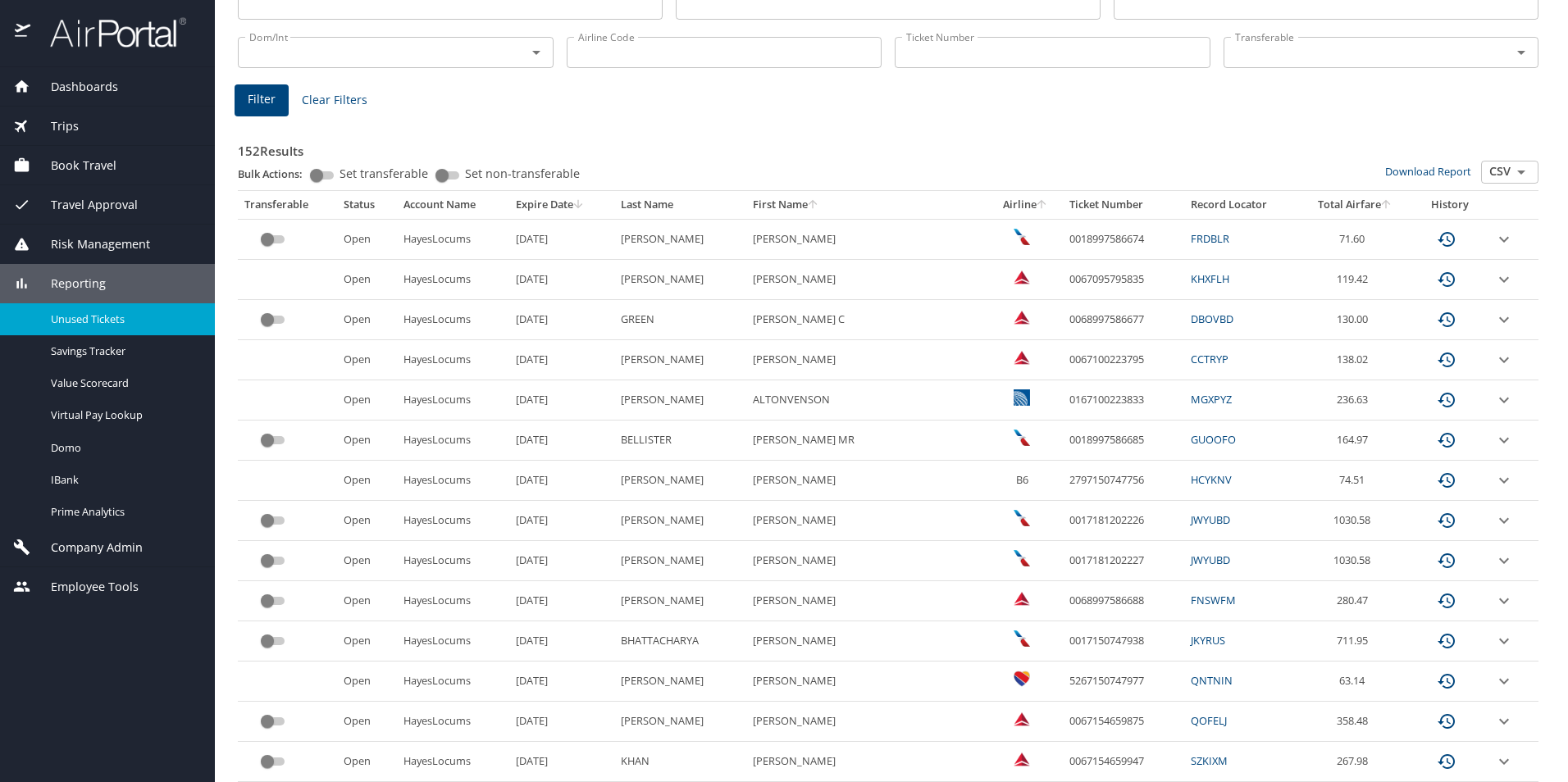
click at [85, 545] on span "Company Admin" at bounding box center [87, 547] width 113 height 18
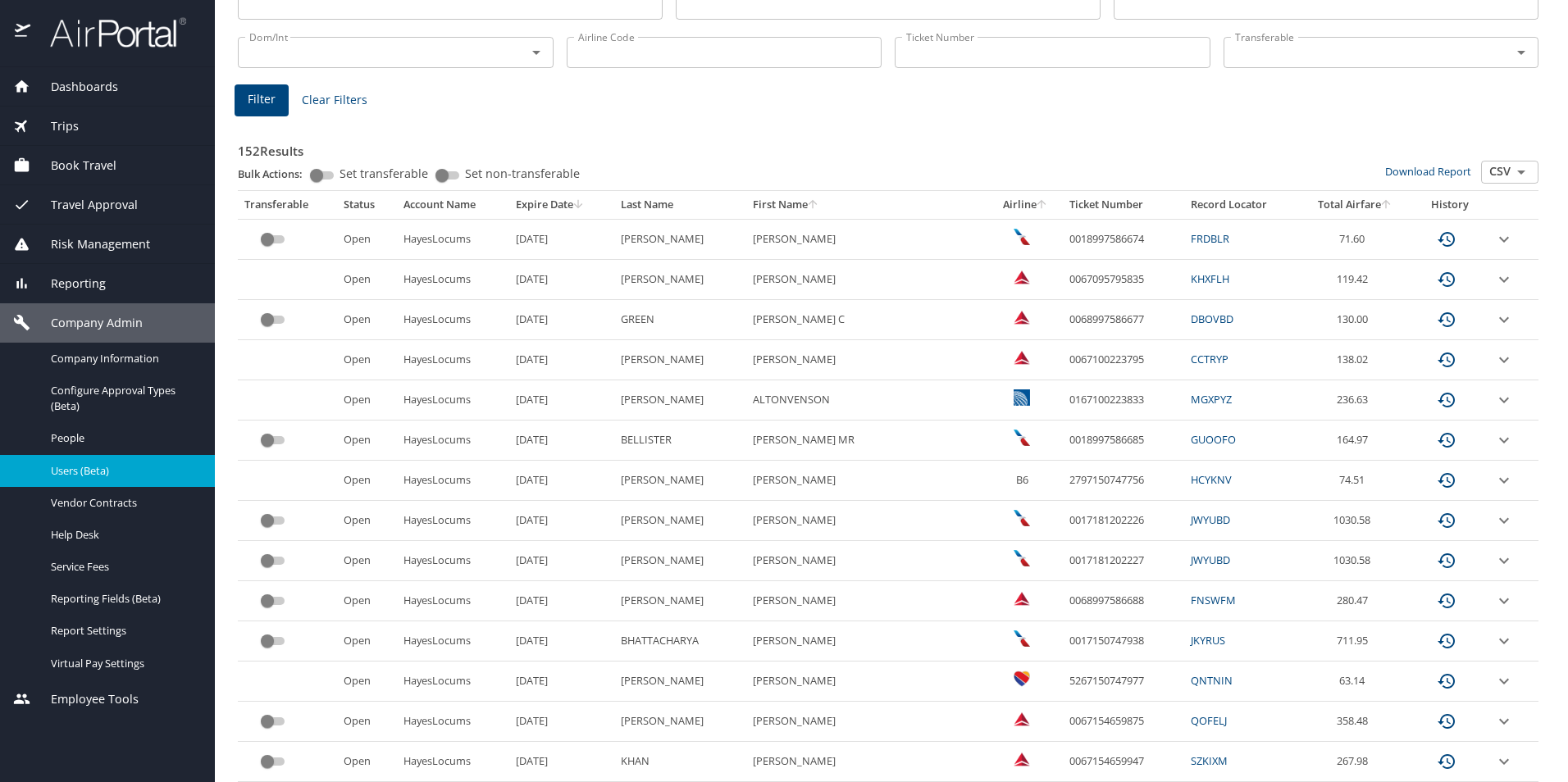
click at [92, 474] on span "Users (Beta)" at bounding box center [123, 471] width 144 height 16
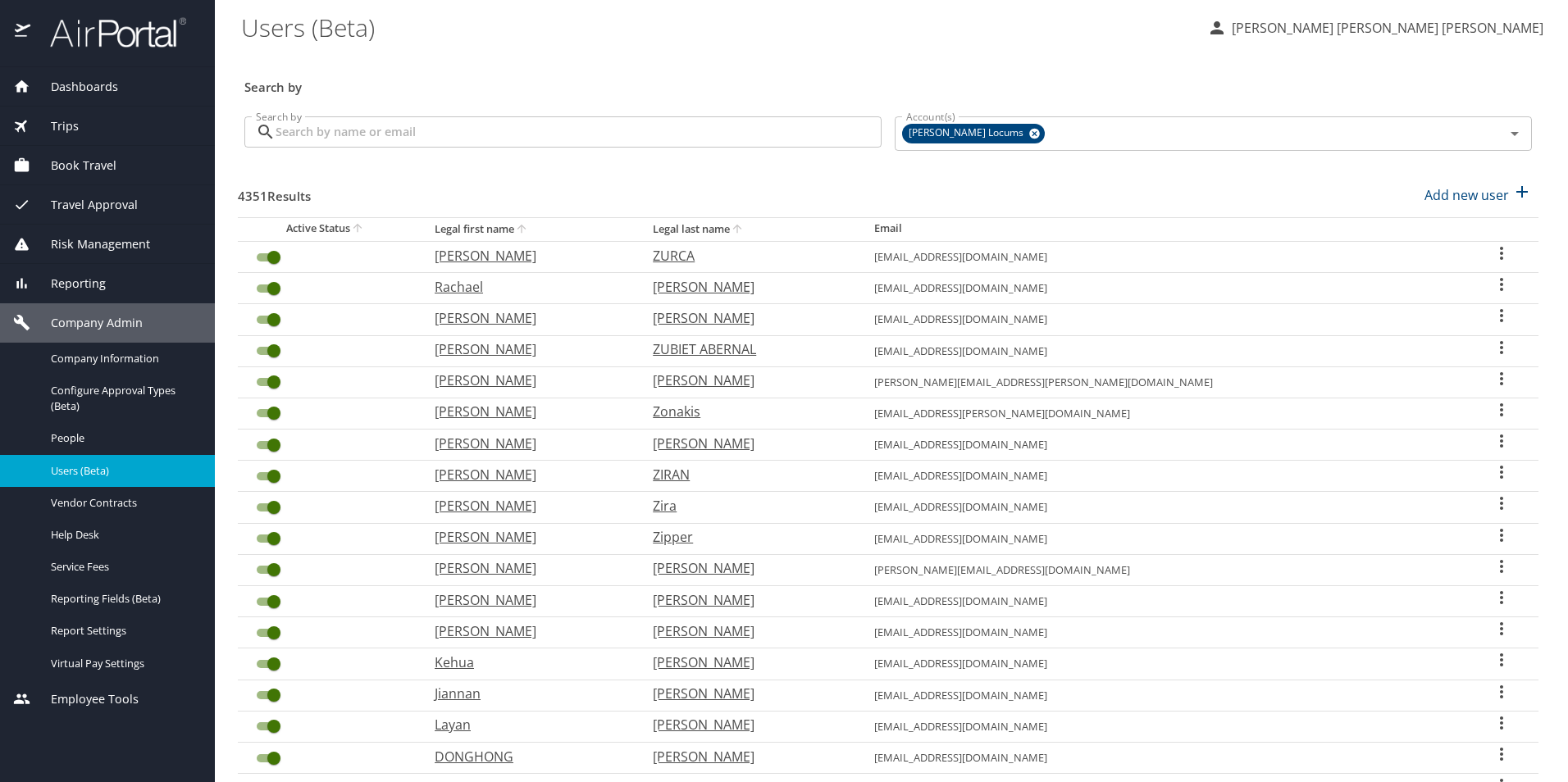
click at [399, 135] on input "Search by" at bounding box center [578, 132] width 606 height 31
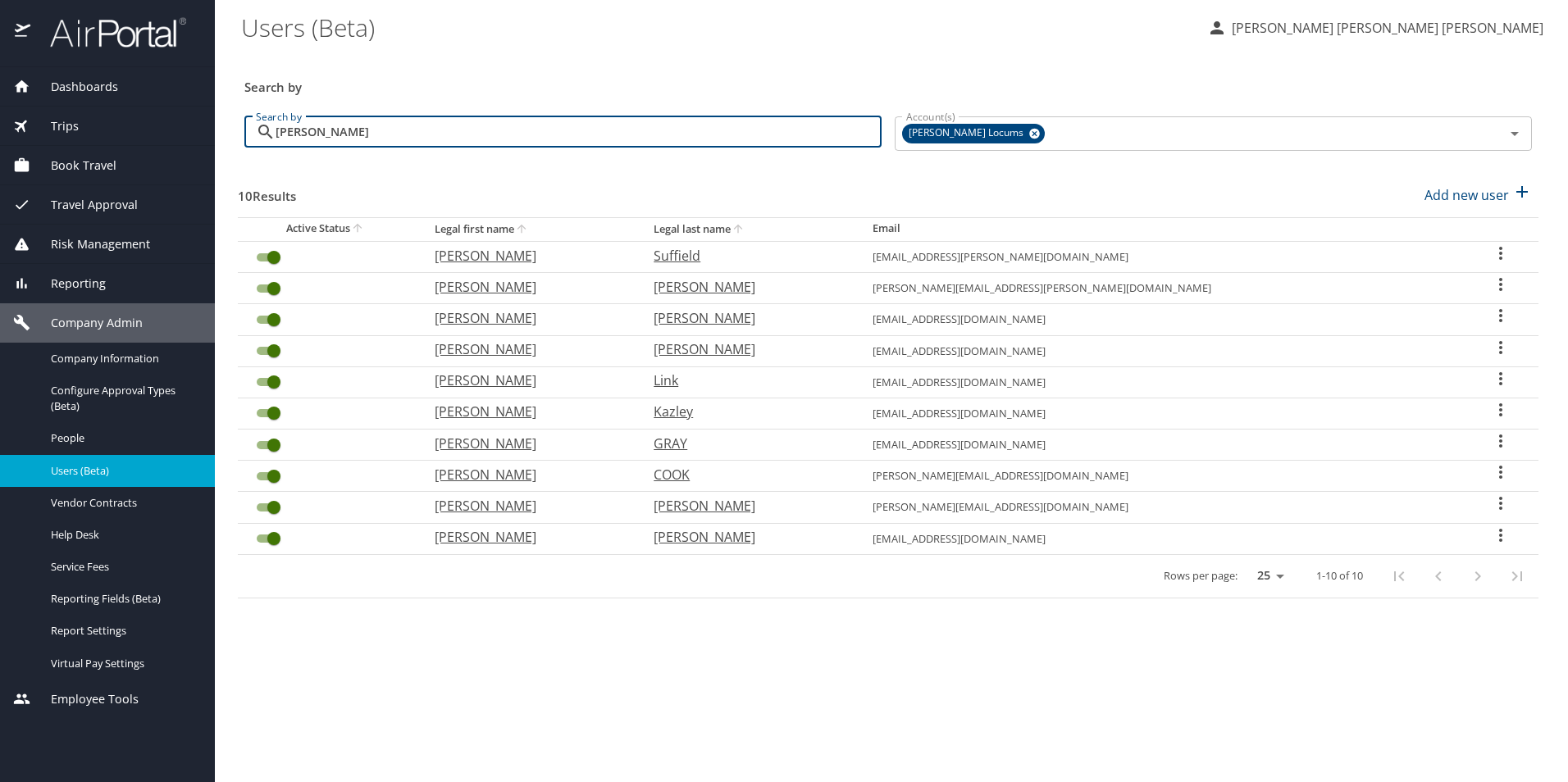
drag, startPoint x: 281, startPoint y: 135, endPoint x: 259, endPoint y: 135, distance: 22.0
click at [259, 135] on div "[PERSON_NAME] Search by" at bounding box center [563, 132] width 637 height 31
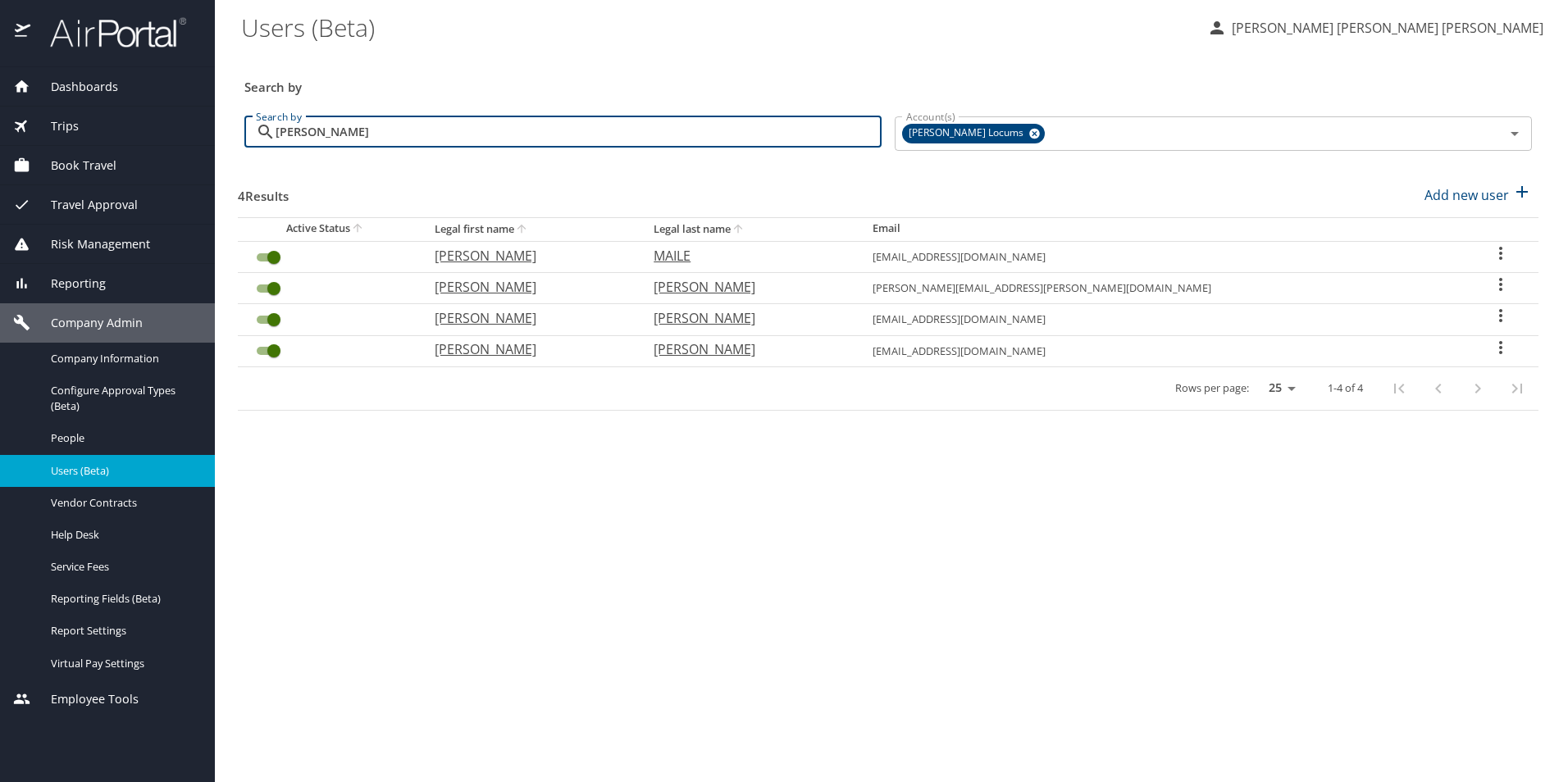
type input "[PERSON_NAME]"
drag, startPoint x: 346, startPoint y: 135, endPoint x: 264, endPoint y: 137, distance: 82.0
click at [264, 137] on div "cameron Search by" at bounding box center [563, 132] width 637 height 31
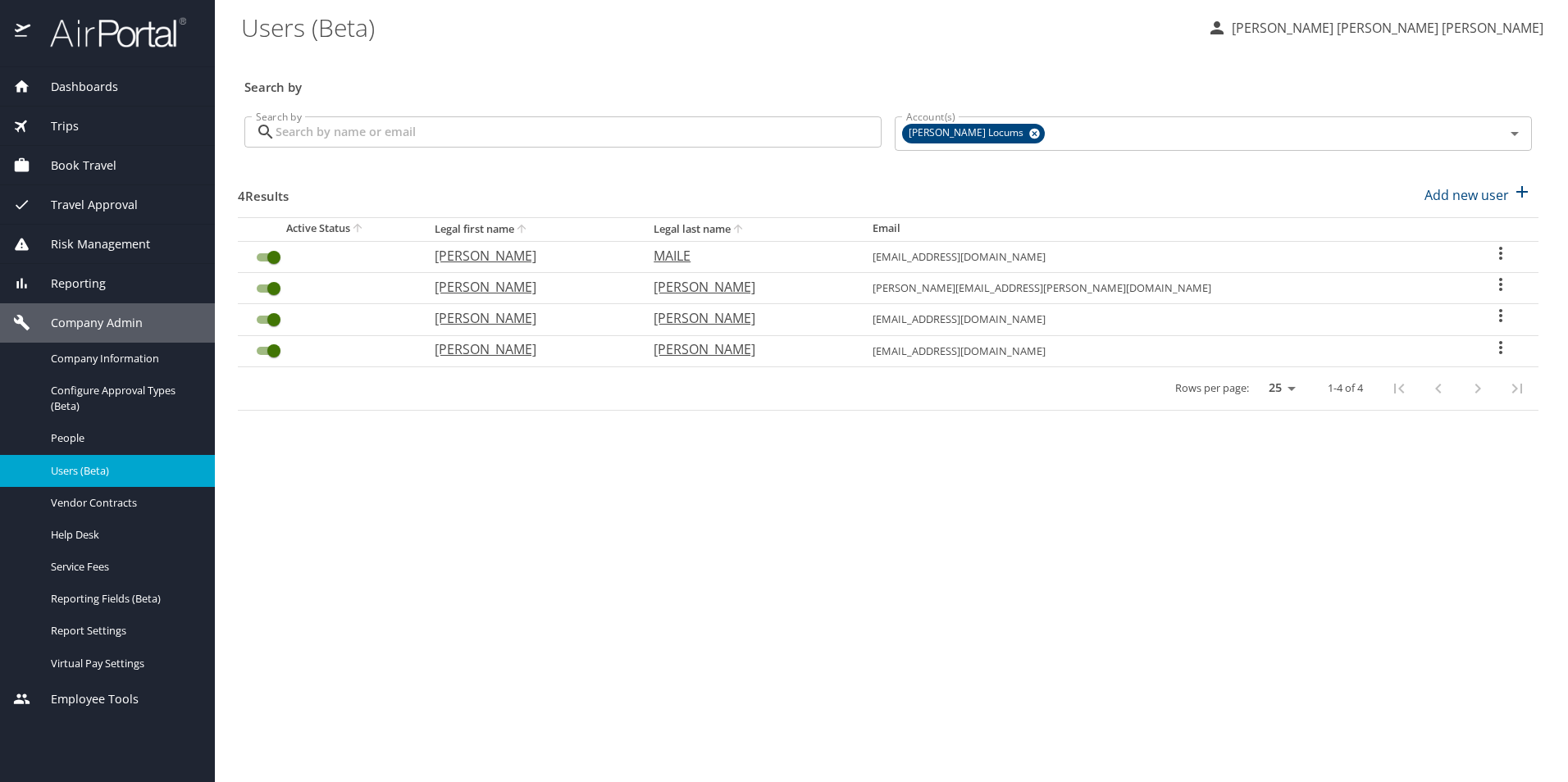
click at [458, 548] on main "Users (Beta) [PERSON_NAME] [PERSON_NAME] [PERSON_NAME] Search by Search by Sear…" at bounding box center [891, 391] width 1353 height 782
